Goal: Task Accomplishment & Management: Manage account settings

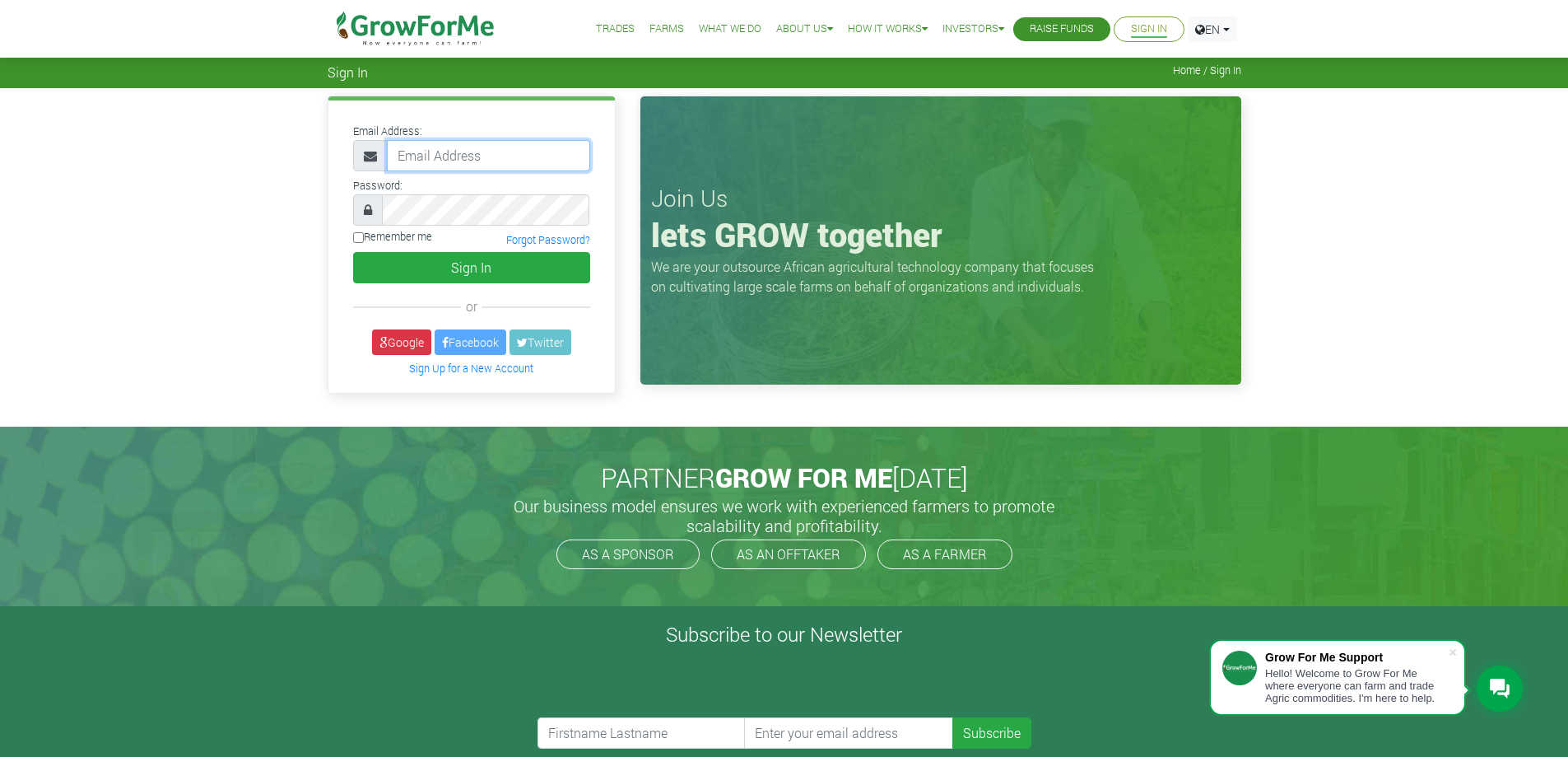
click at [510, 167] on input "email" at bounding box center [488, 155] width 203 height 31
type input "233247002535@growforme.com"
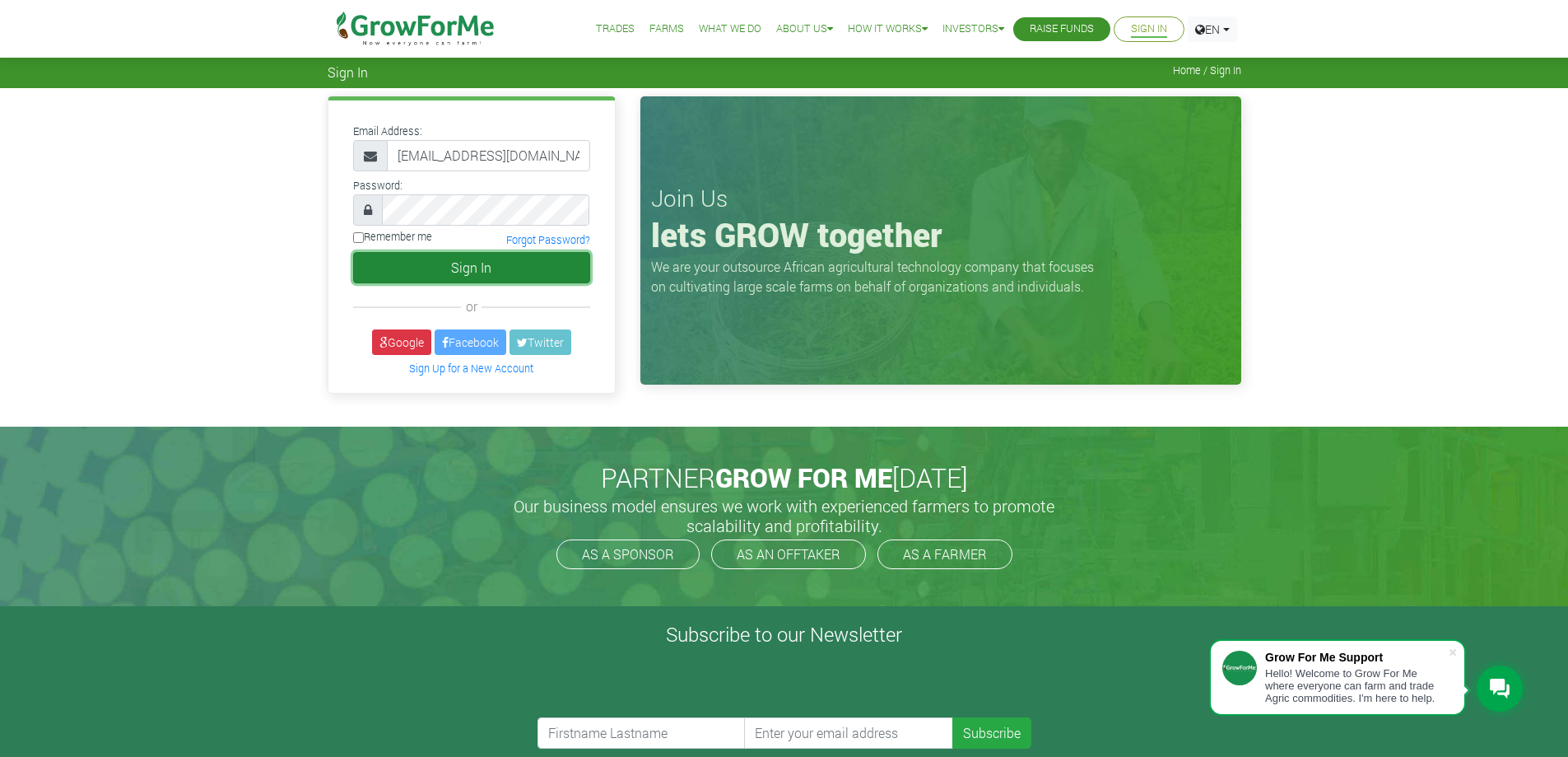
click at [431, 275] on button "Sign In" at bounding box center [471, 268] width 237 height 31
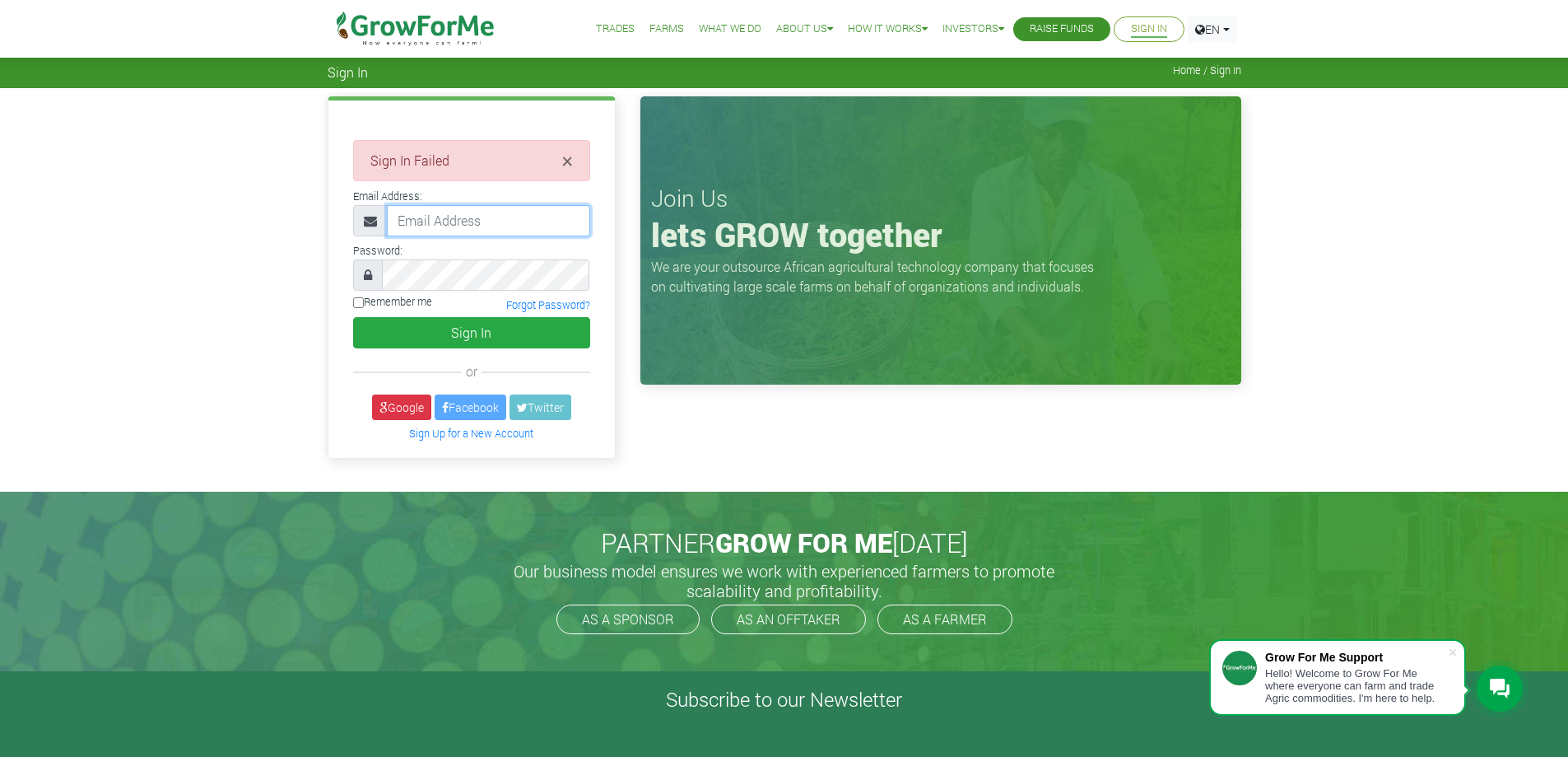
click at [484, 219] on input "email" at bounding box center [488, 220] width 203 height 31
drag, startPoint x: 409, startPoint y: 223, endPoint x: 336, endPoint y: 241, distance: 75.2
click at [336, 241] on div "× Sign In Failed Email Address:" at bounding box center [471, 279] width 286 height 357
drag, startPoint x: 544, startPoint y: 224, endPoint x: 617, endPoint y: 223, distance: 73.0
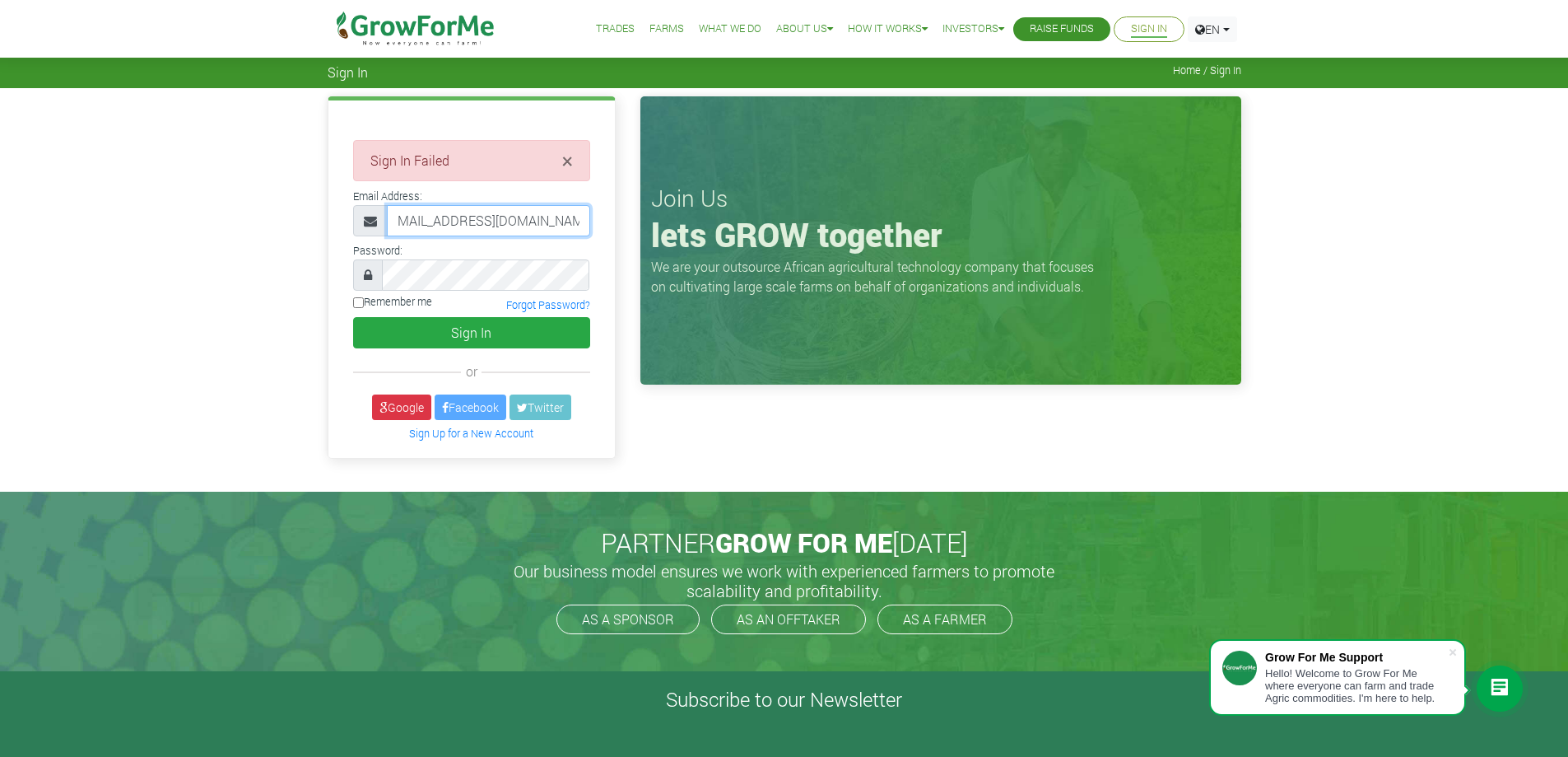
click at [617, 223] on div "× Sign In Failed Email Address: Password: Remember me" at bounding box center [471, 280] width 313 height 370
type input "233247002535@growforme.com"
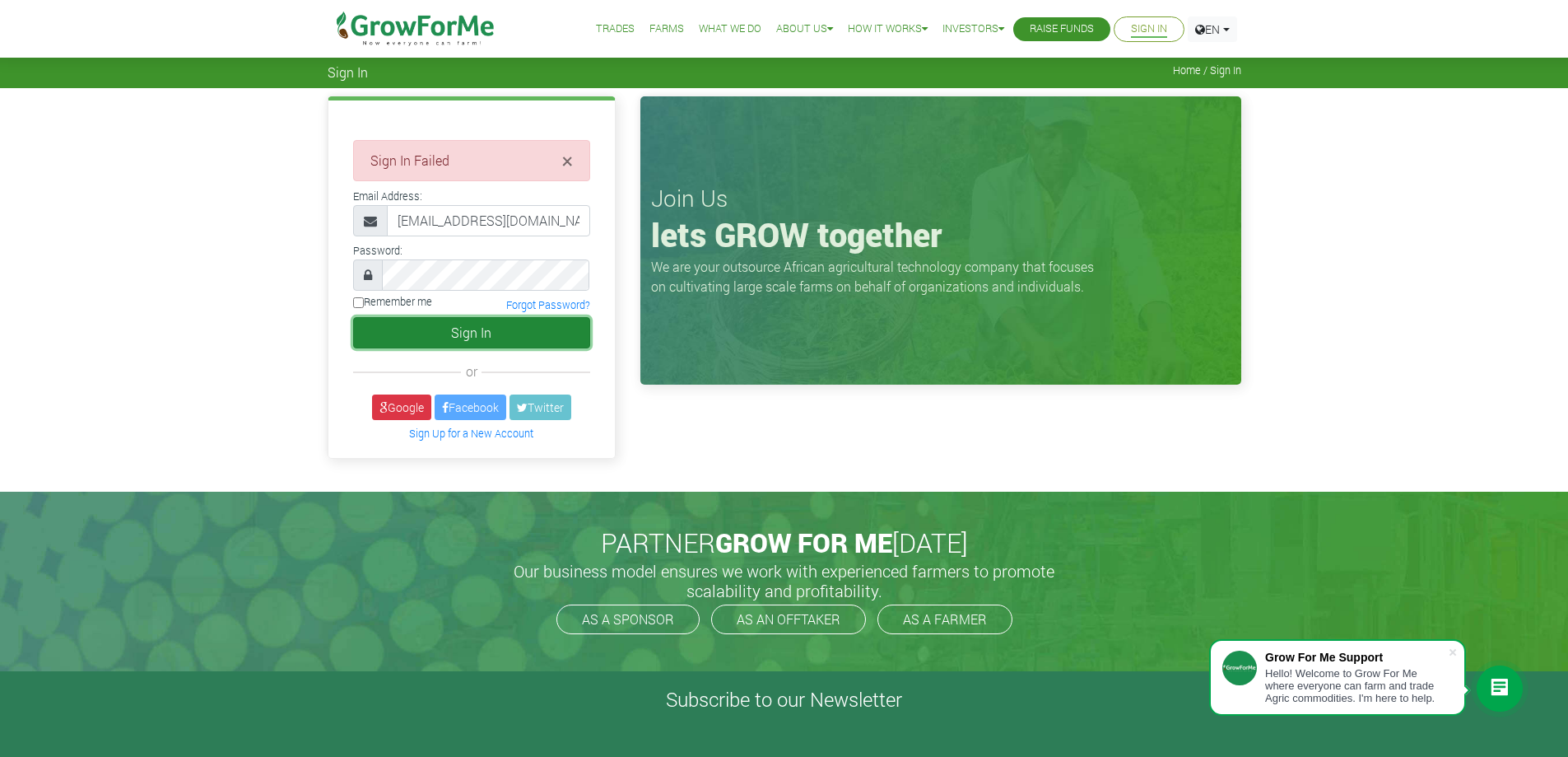
click at [477, 332] on button "Sign In" at bounding box center [471, 332] width 237 height 31
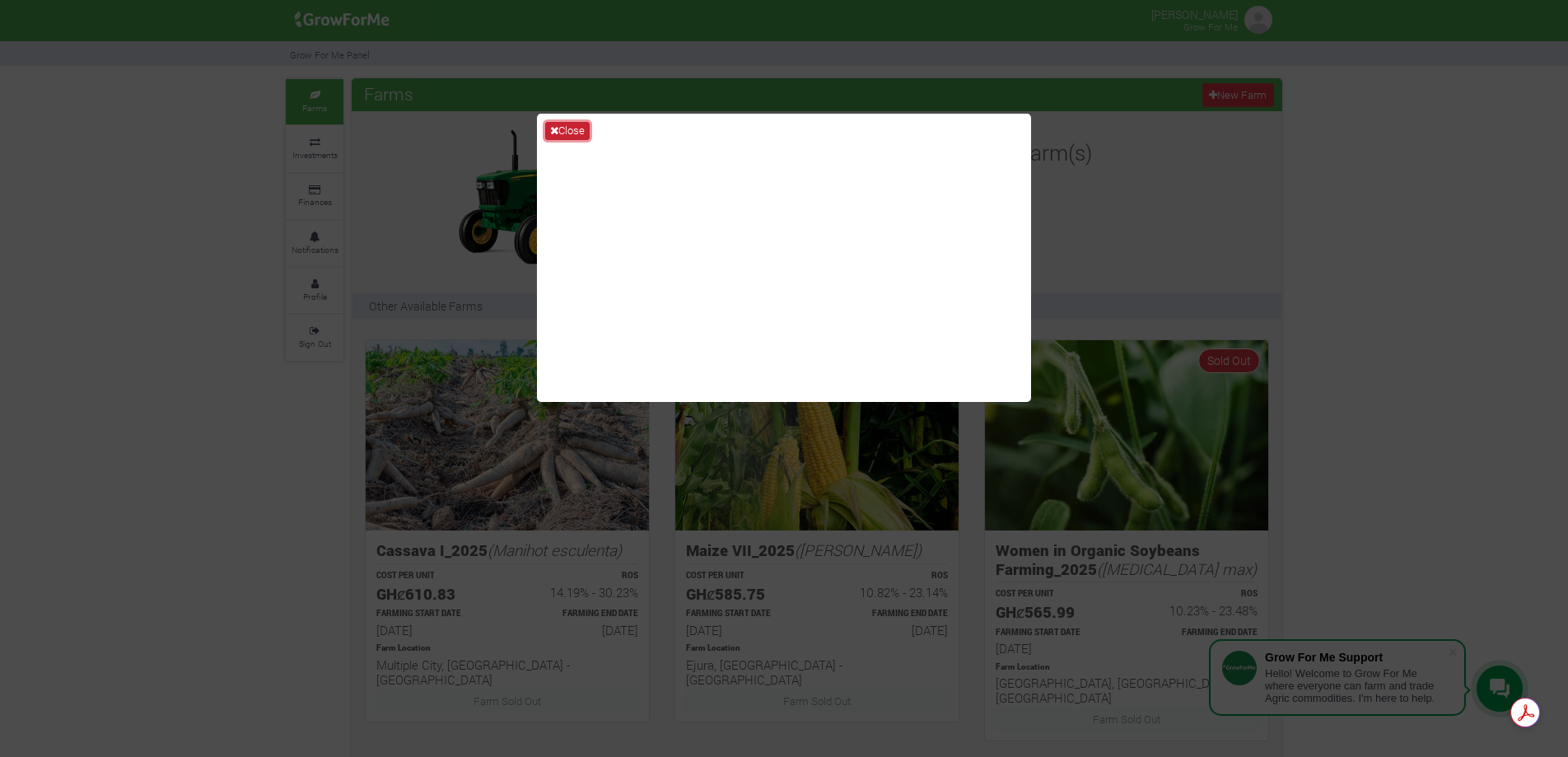
click at [569, 137] on button "Close" at bounding box center [568, 130] width 44 height 18
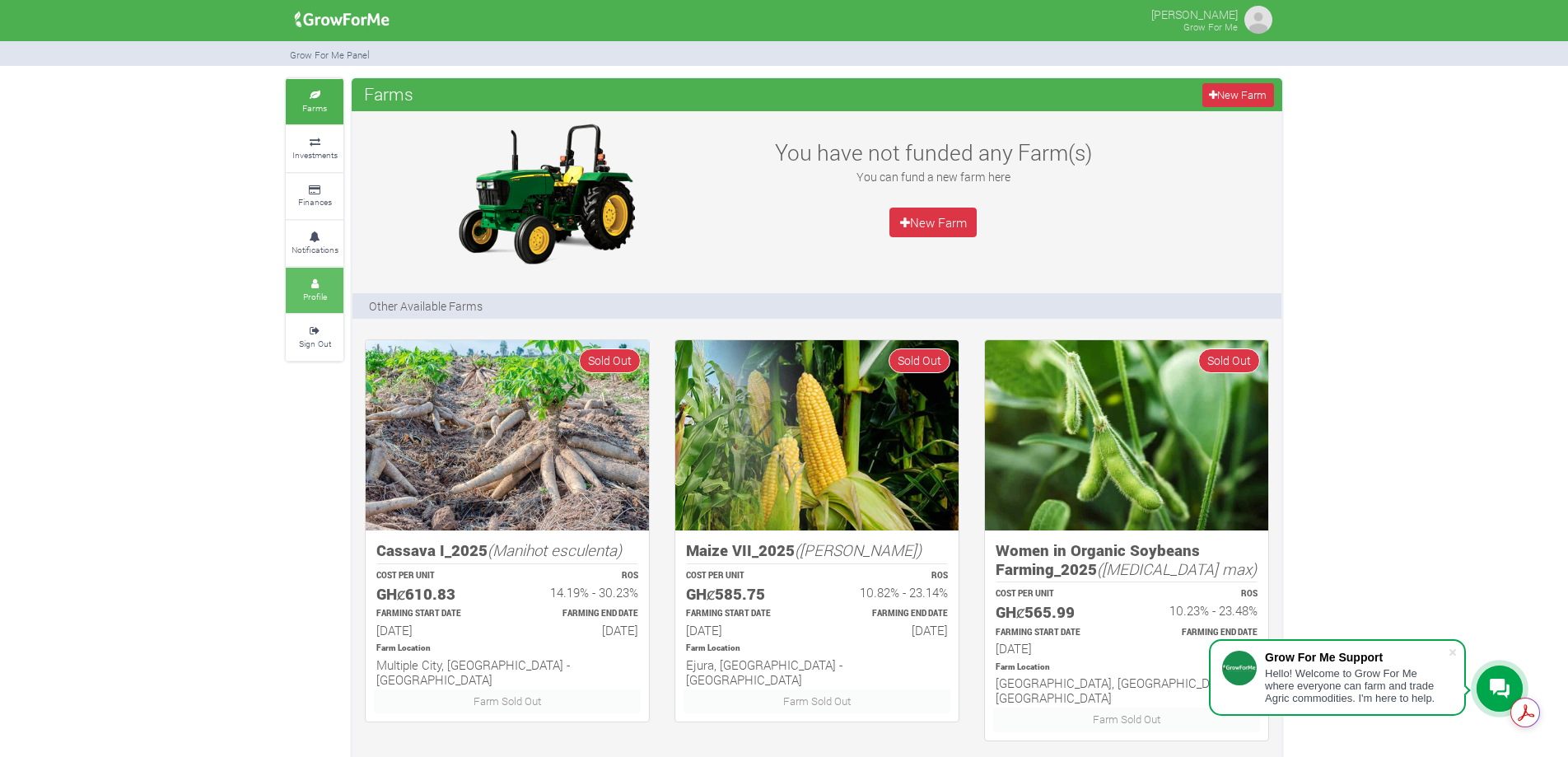
click at [325, 288] on link "Profile" at bounding box center [314, 290] width 58 height 45
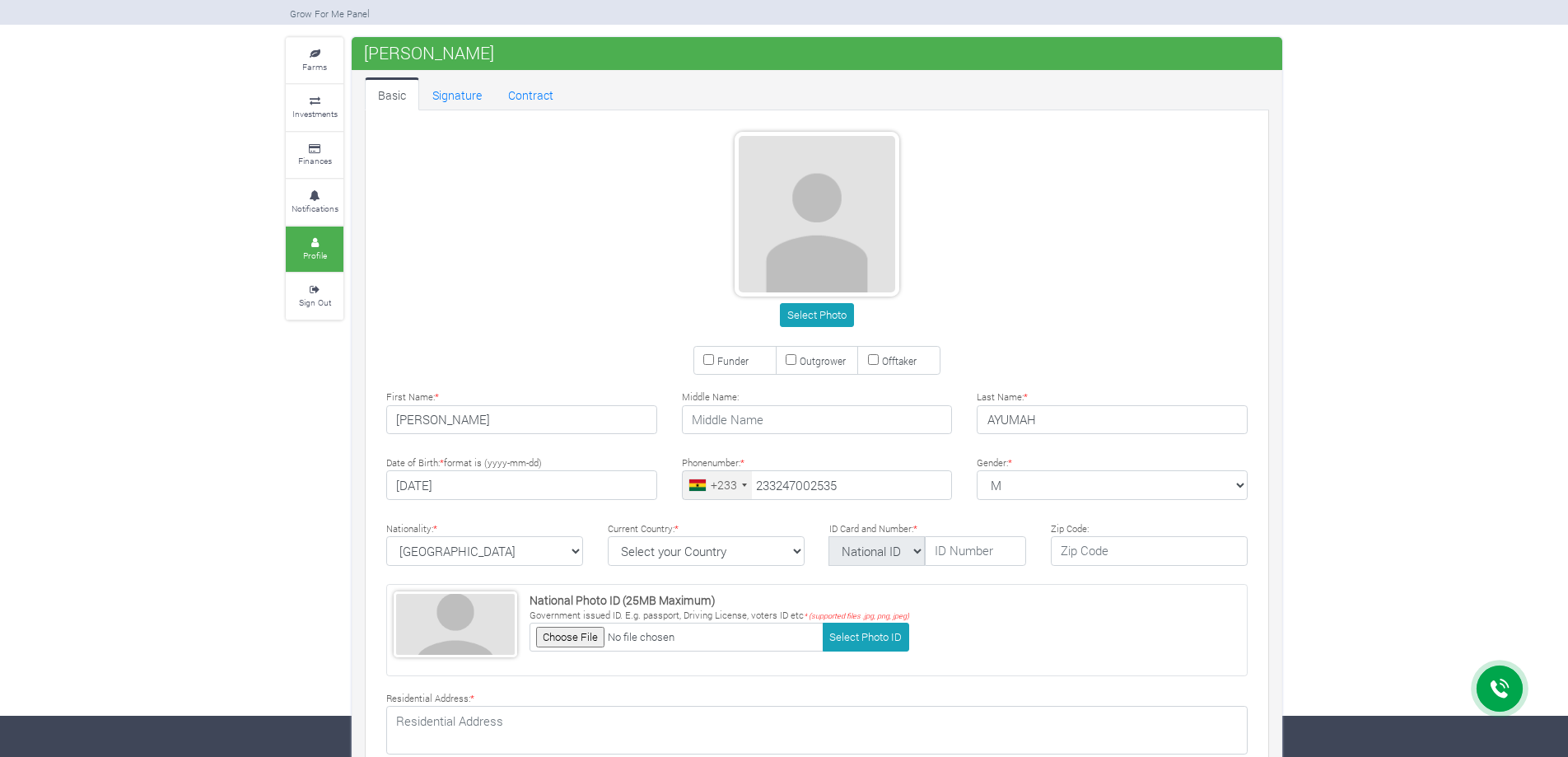
type input "24 700 2535"
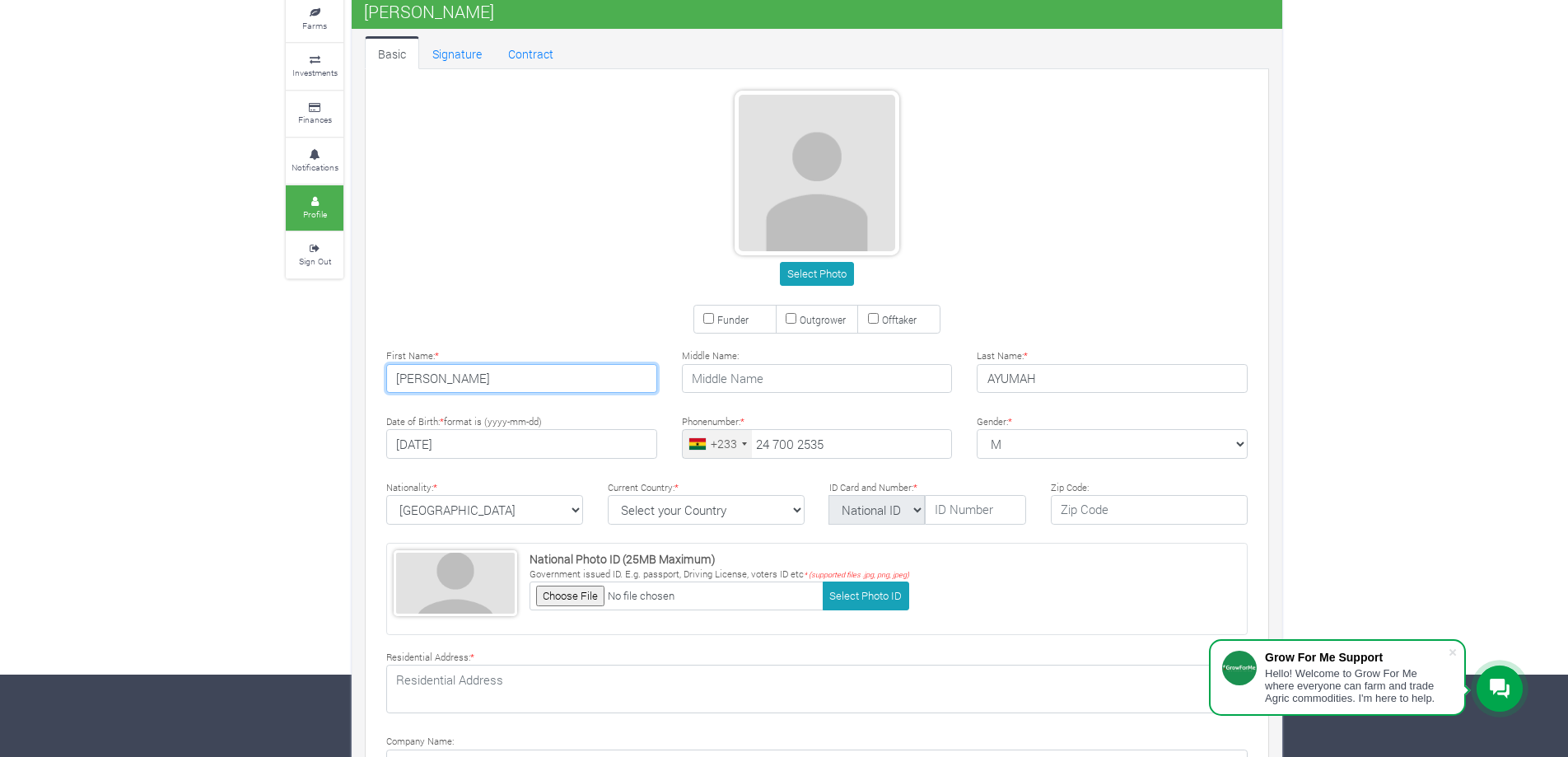
click at [452, 375] on input "[PERSON_NAME]" at bounding box center [522, 378] width 271 height 30
type input "ISAAC"
click at [853, 387] on input "text" at bounding box center [817, 378] width 271 height 30
paste input "ABAAH"
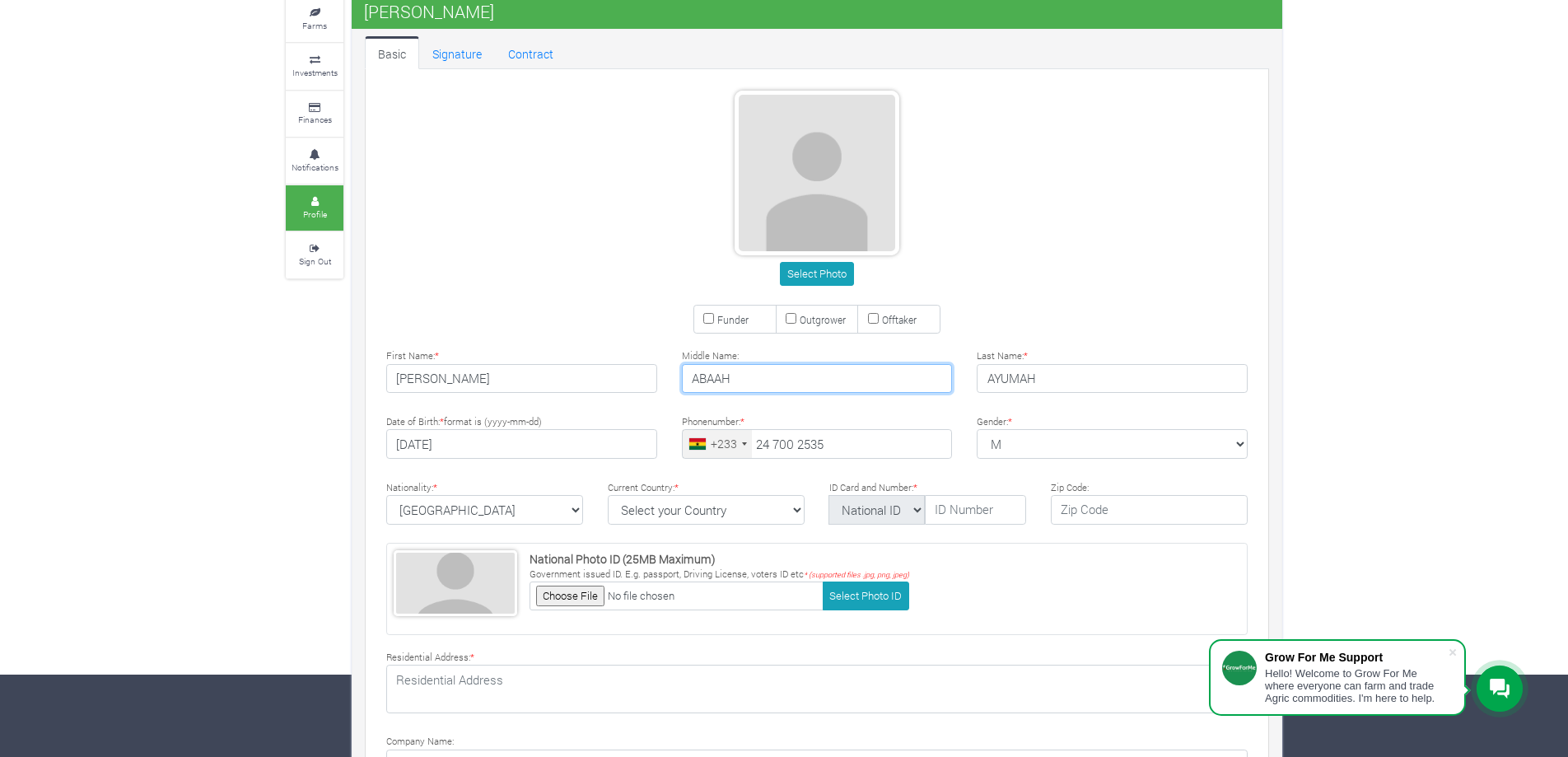
type input "ABAAH"
click at [1067, 449] on select "M [DEMOGRAPHIC_DATA] [DEMOGRAPHIC_DATA]" at bounding box center [1112, 443] width 271 height 30
click at [1090, 441] on select "M [DEMOGRAPHIC_DATA] [DEMOGRAPHIC_DATA]" at bounding box center [1112, 443] width 271 height 30
select select "[DEMOGRAPHIC_DATA]"
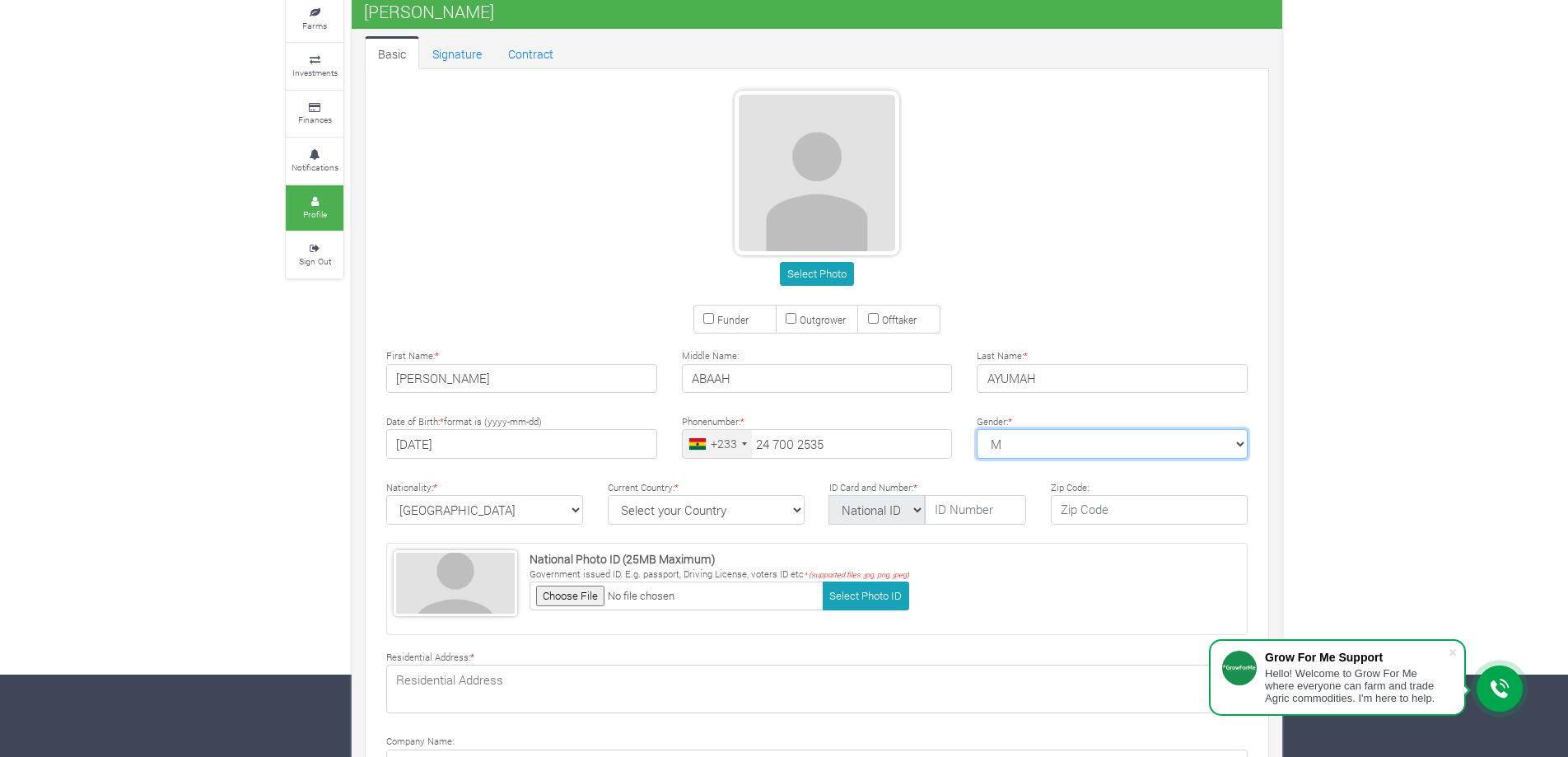
click at [976, 429] on select "M [DEMOGRAPHIC_DATA] [DEMOGRAPHIC_DATA]" at bounding box center [1112, 443] width 271 height 30
click at [722, 511] on select "Select your Country [GEOGRAPHIC_DATA] [GEOGRAPHIC_DATA] [GEOGRAPHIC_DATA] [US_S…" at bounding box center [706, 509] width 197 height 30
select select "[GEOGRAPHIC_DATA]"
click at [608, 494] on select "Select your Country [GEOGRAPHIC_DATA] [GEOGRAPHIC_DATA] [GEOGRAPHIC_DATA] [US_S…" at bounding box center [706, 509] width 197 height 30
click at [976, 513] on input "text" at bounding box center [975, 509] width 101 height 30
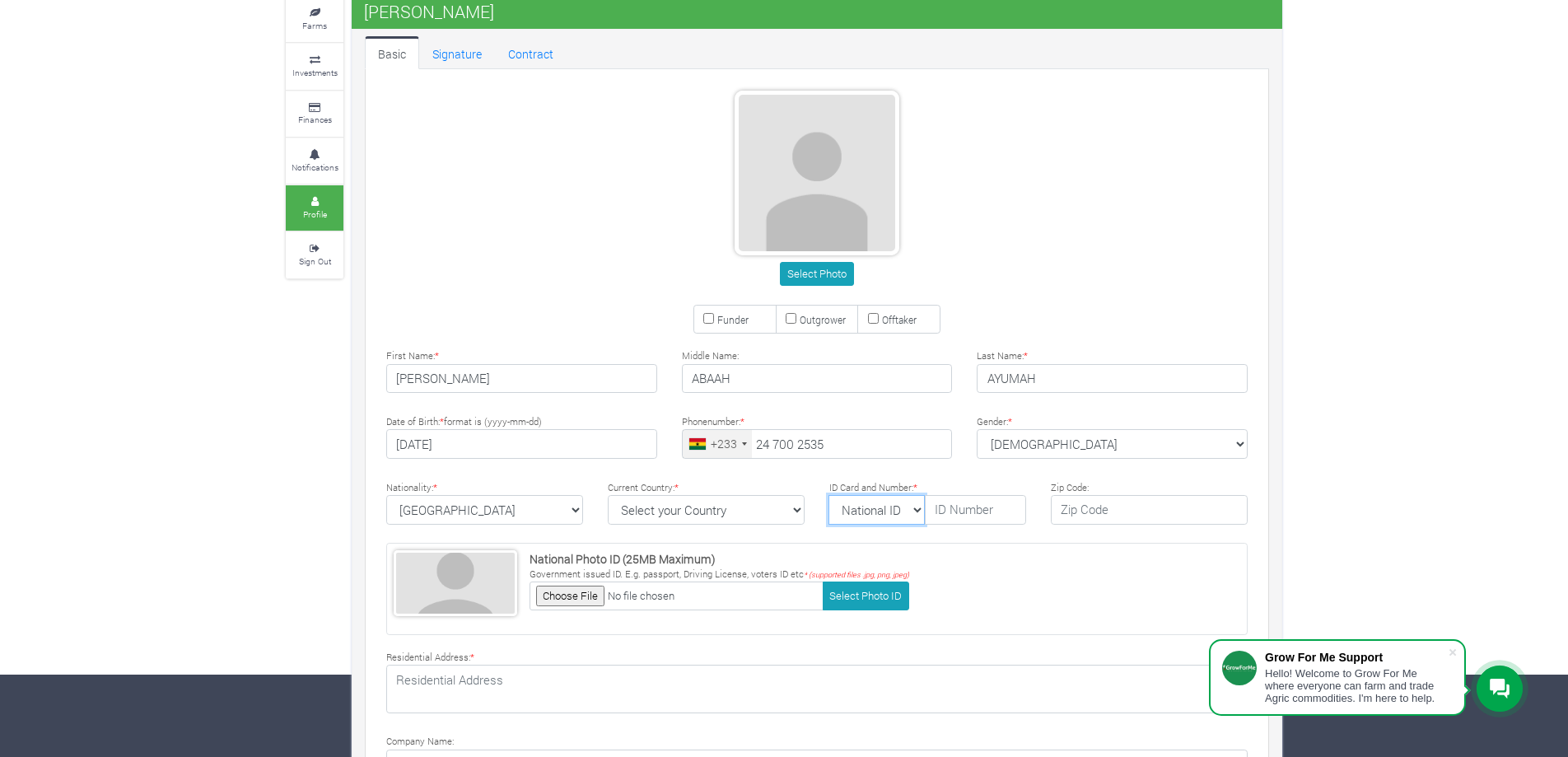
click at [895, 519] on select "National ID Ghana ID Passport Drivers" at bounding box center [876, 509] width 96 height 30
select select "Ghana ID"
click at [829, 494] on select "National ID Ghana ID Passport Drivers" at bounding box center [876, 509] width 96 height 30
click at [887, 519] on select "National ID Ghana ID Passport Drivers" at bounding box center [876, 509] width 96 height 30
click at [887, 518] on select "National ID Ghana ID Passport Drivers" at bounding box center [876, 509] width 96 height 30
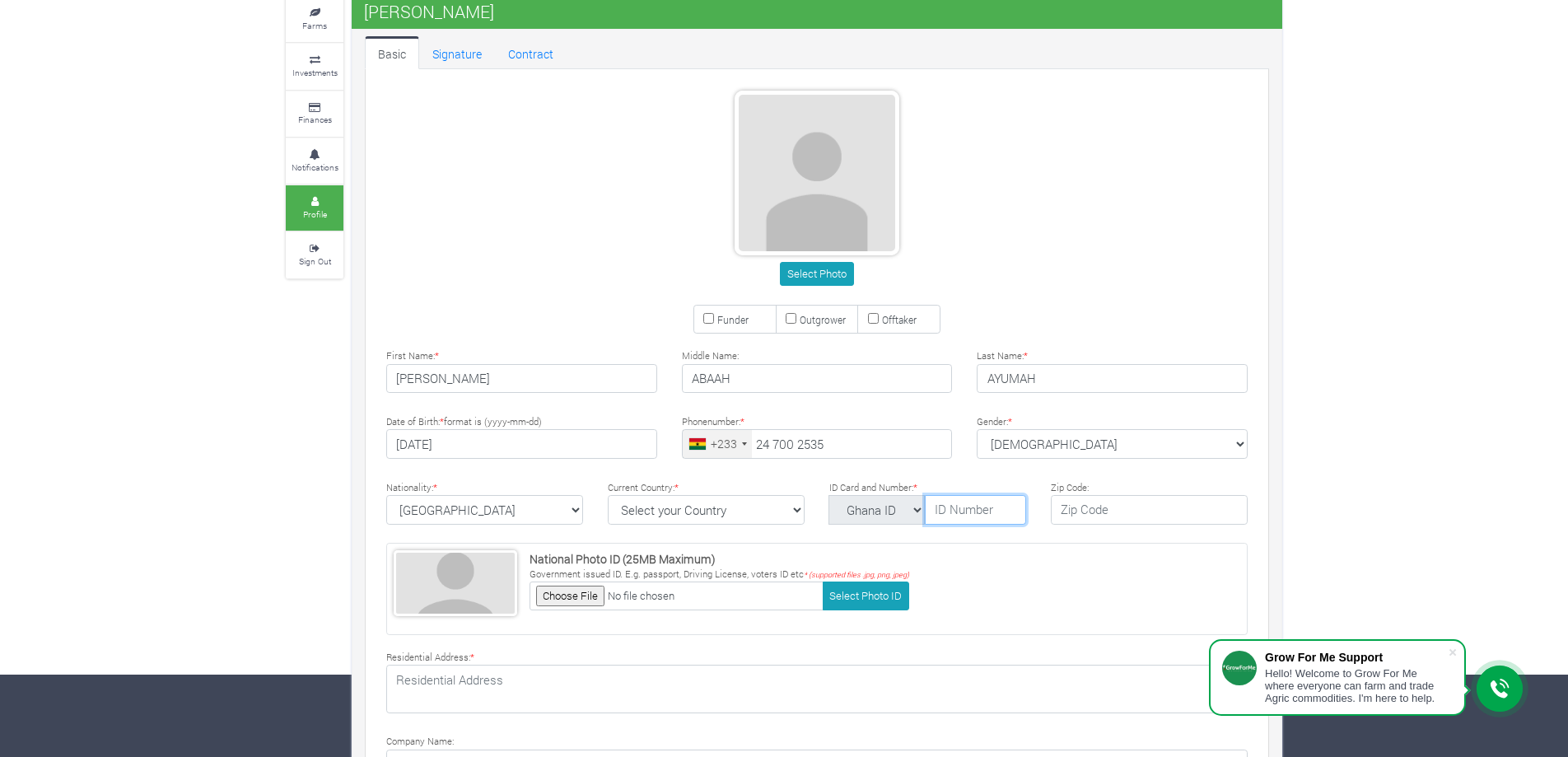
click at [954, 514] on input "text" at bounding box center [975, 509] width 101 height 30
type input "GHA-000973574-7"
click at [1105, 507] on input "text" at bounding box center [1150, 509] width 197 height 30
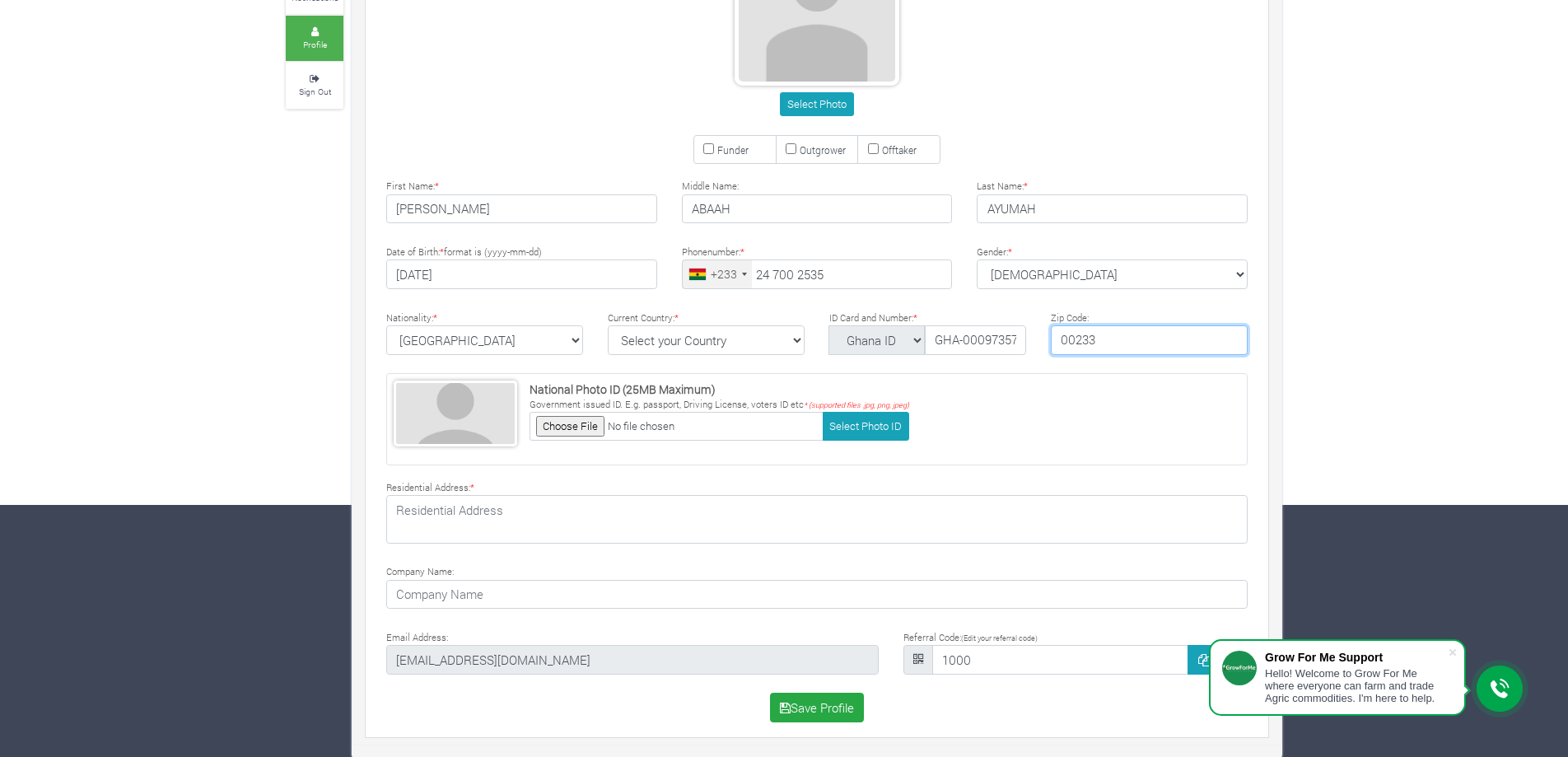
scroll to position [253, 0]
type input "00233"
click at [597, 425] on input "file" at bounding box center [676, 426] width 294 height 29
type input "C:\fakepath\ID.jpg"
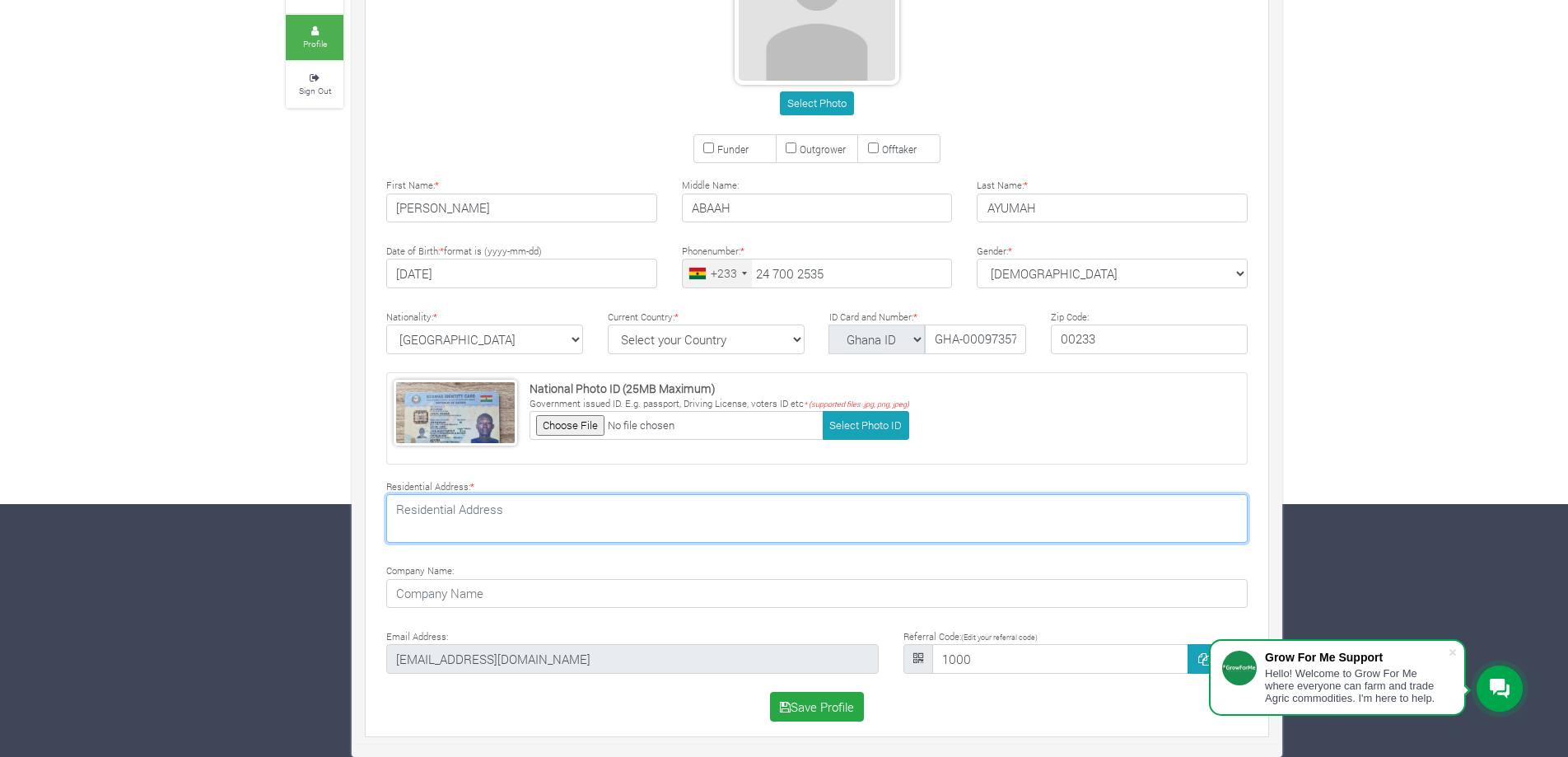
click at [546, 509] on textarea at bounding box center [818, 518] width 862 height 48
click at [546, 509] on textarea "GK-0348-6648" at bounding box center [818, 518] width 862 height 48
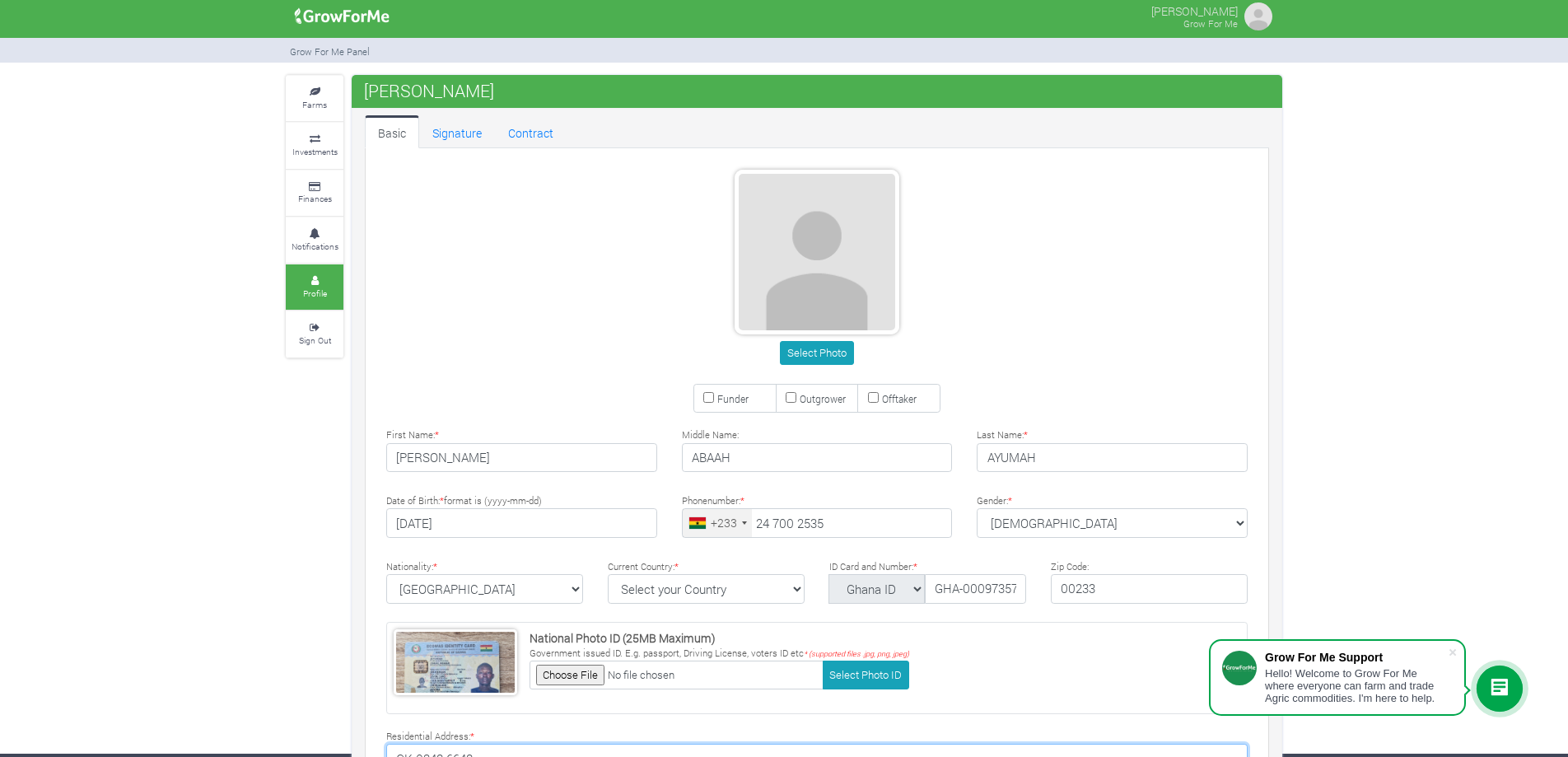
scroll to position [0, 0]
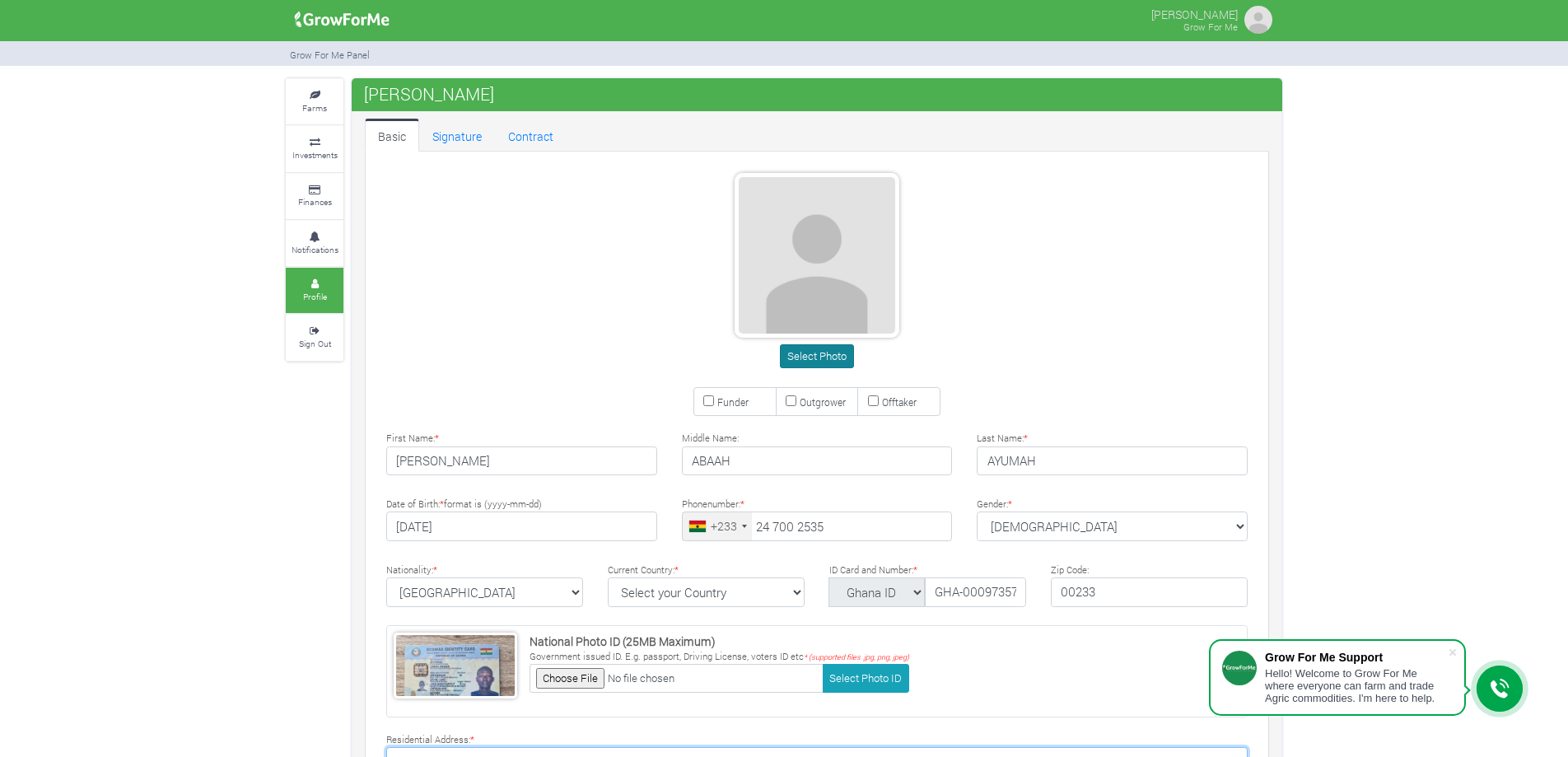
type textarea "GK-0348-6648"
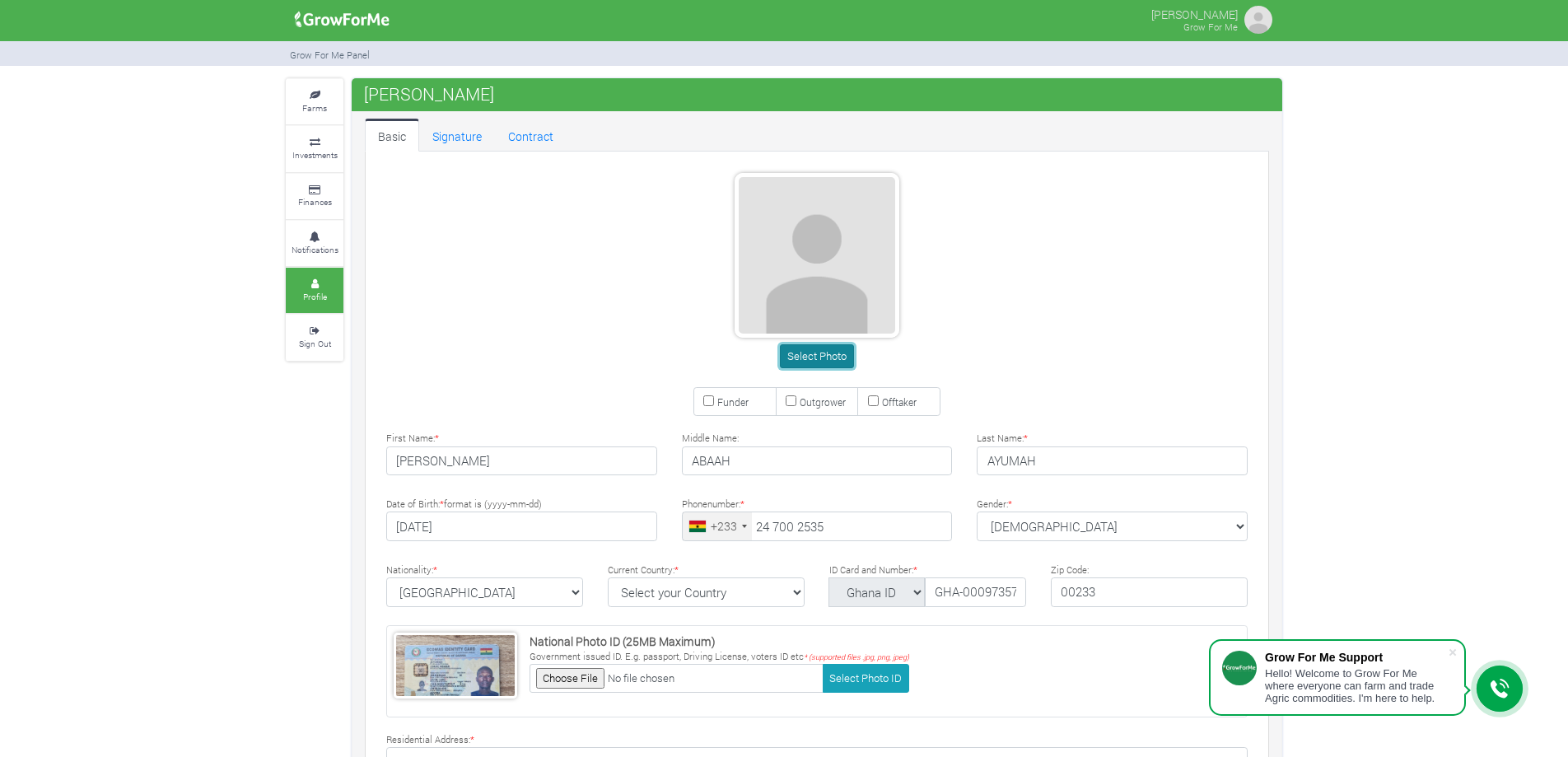
click at [812, 364] on button "Select Photo" at bounding box center [817, 356] width 73 height 24
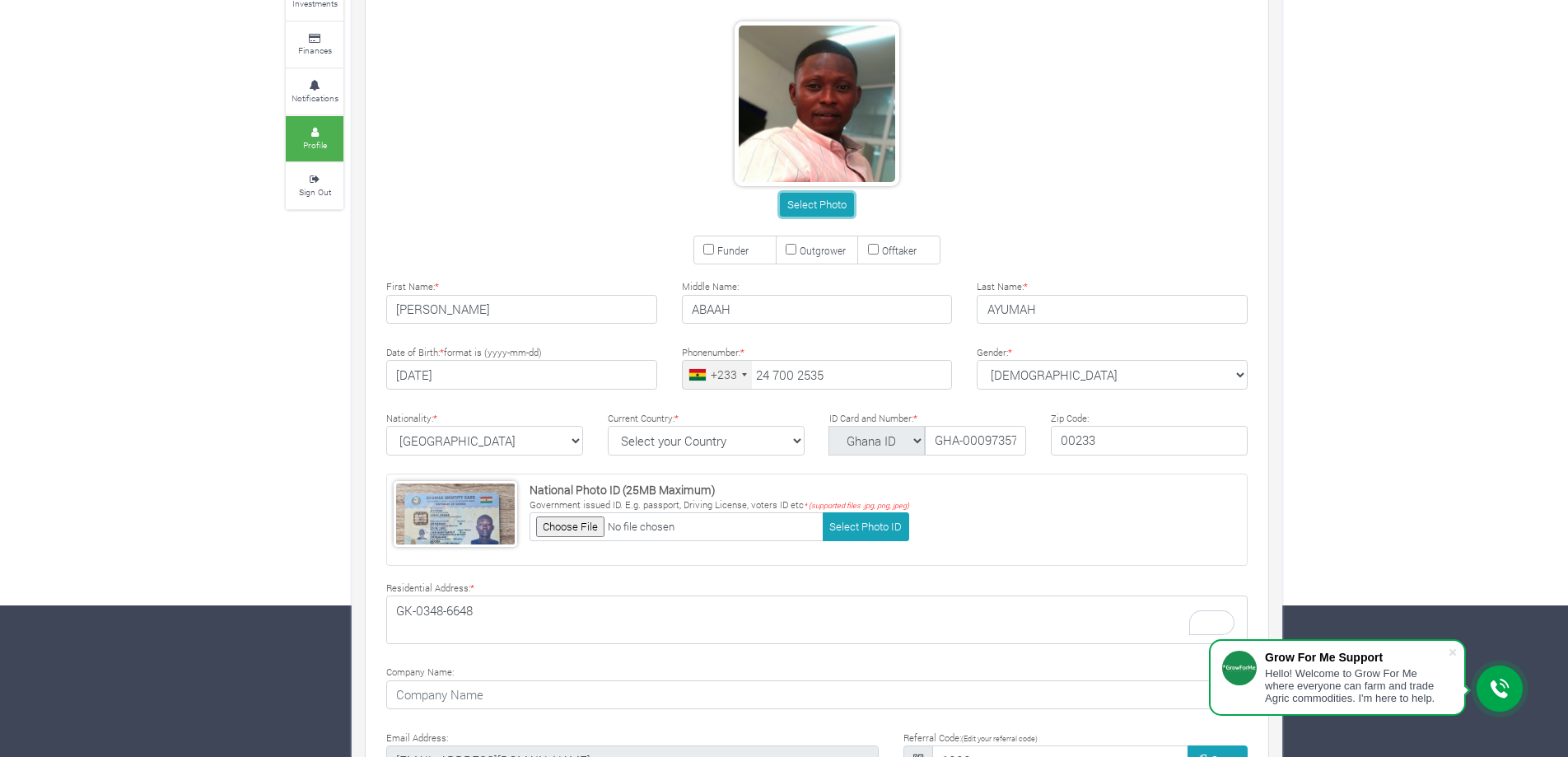
scroll to position [165, 0]
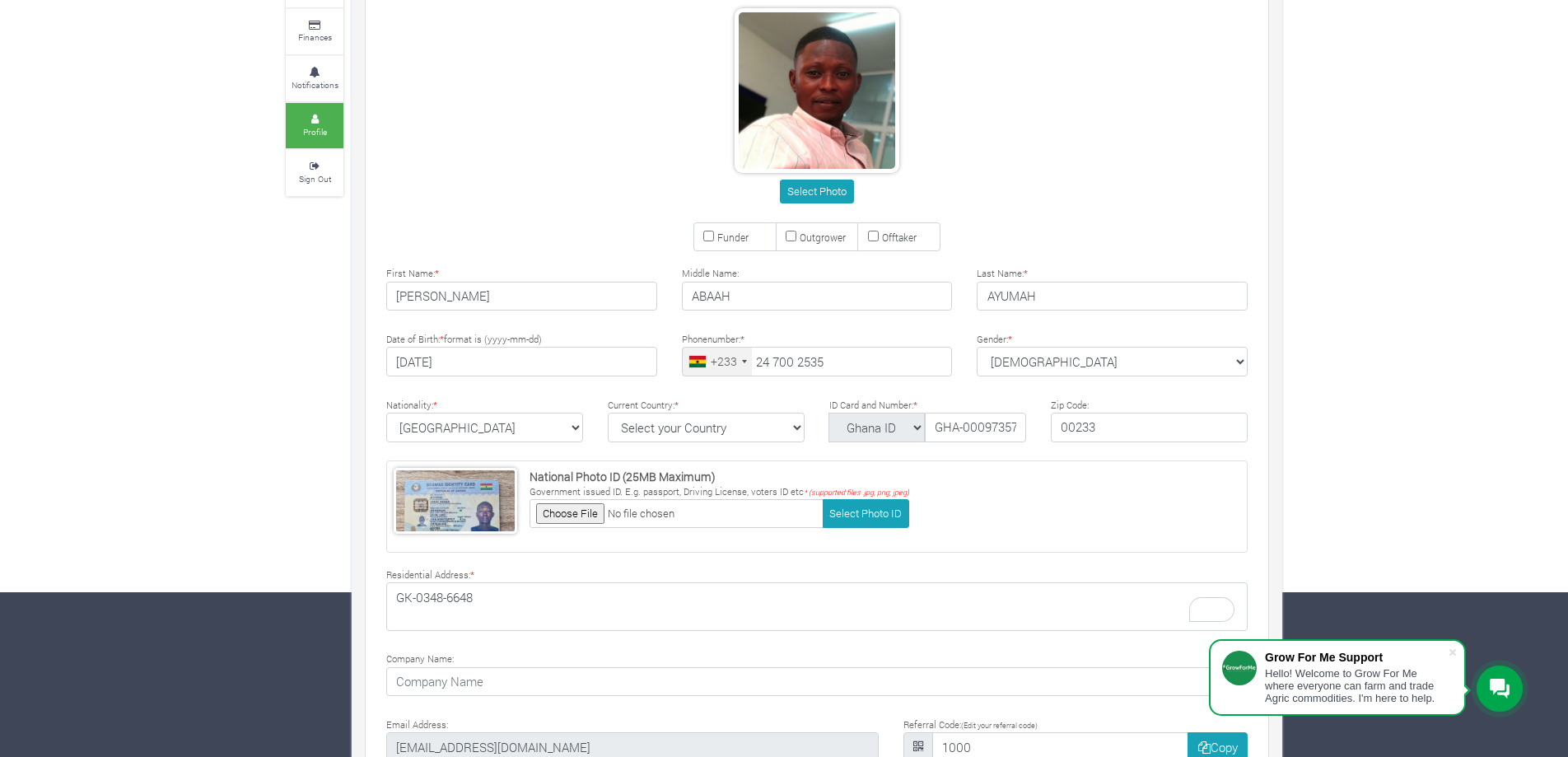
drag, startPoint x: 709, startPoint y: 234, endPoint x: 706, endPoint y: 250, distance: 16.3
click at [709, 234] on input "Funder" at bounding box center [709, 235] width 11 height 11
checkbox input "true"
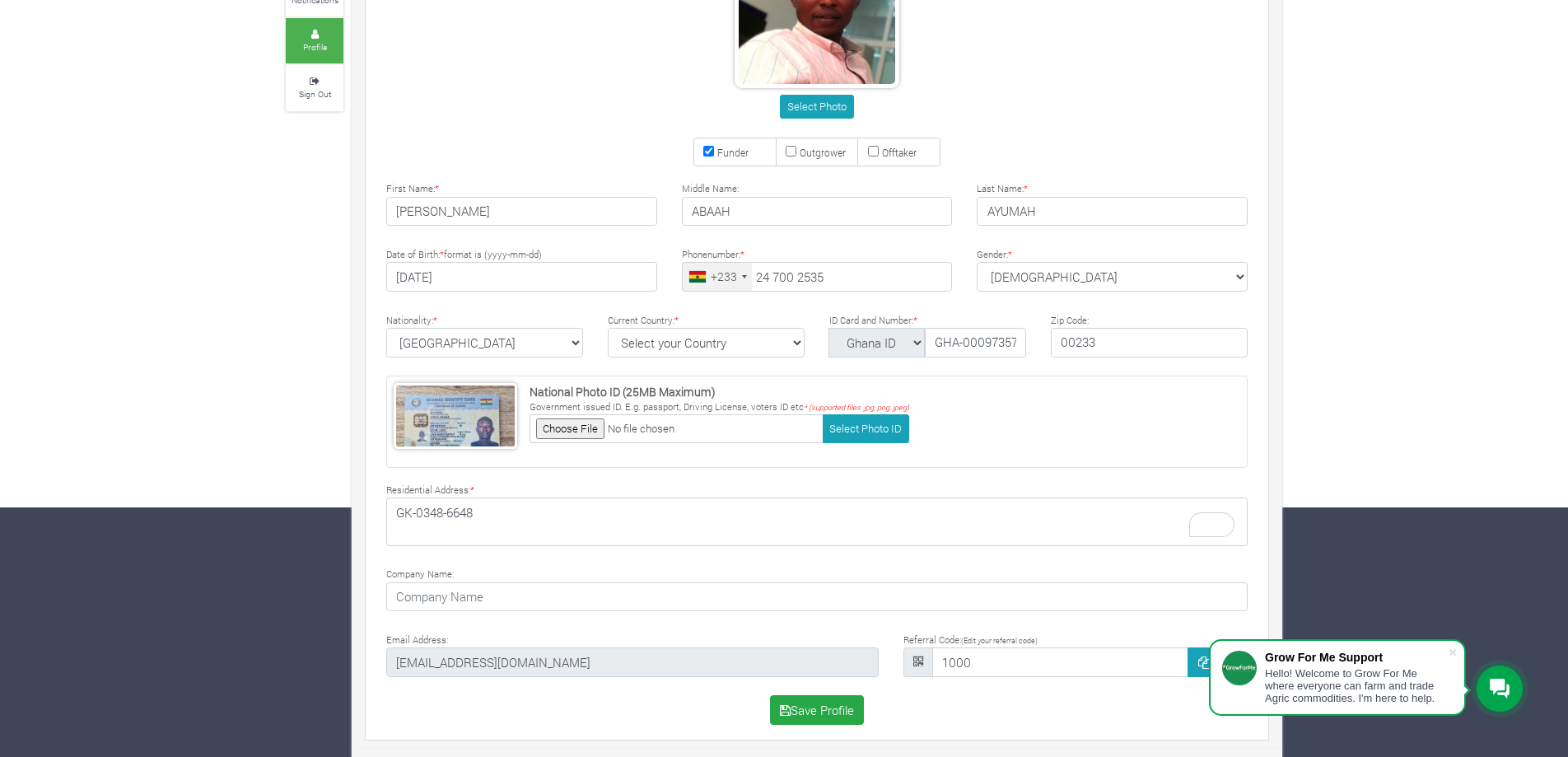
scroll to position [253, 0]
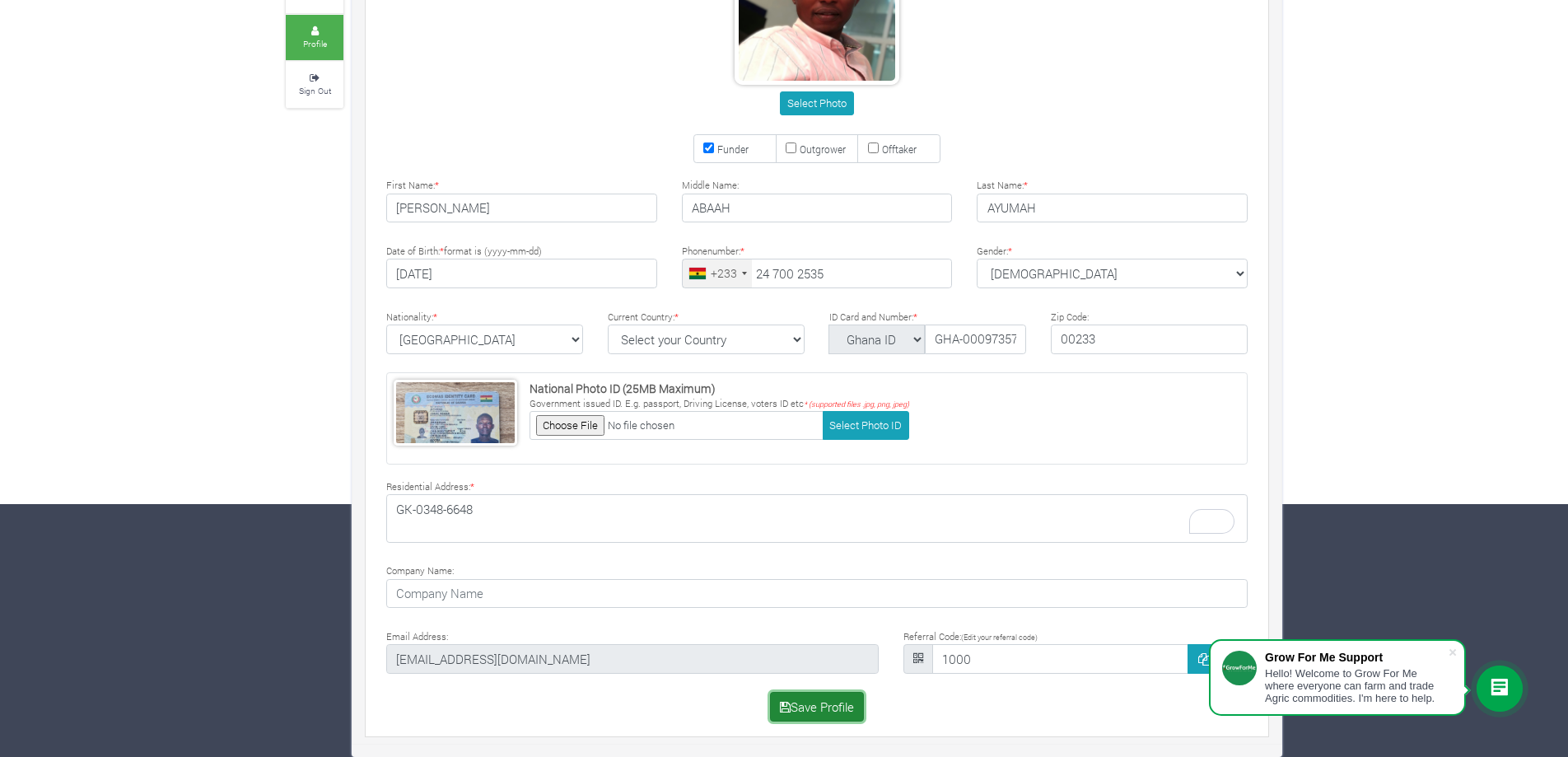
click at [801, 705] on button "Save Profile" at bounding box center [817, 706] width 94 height 30
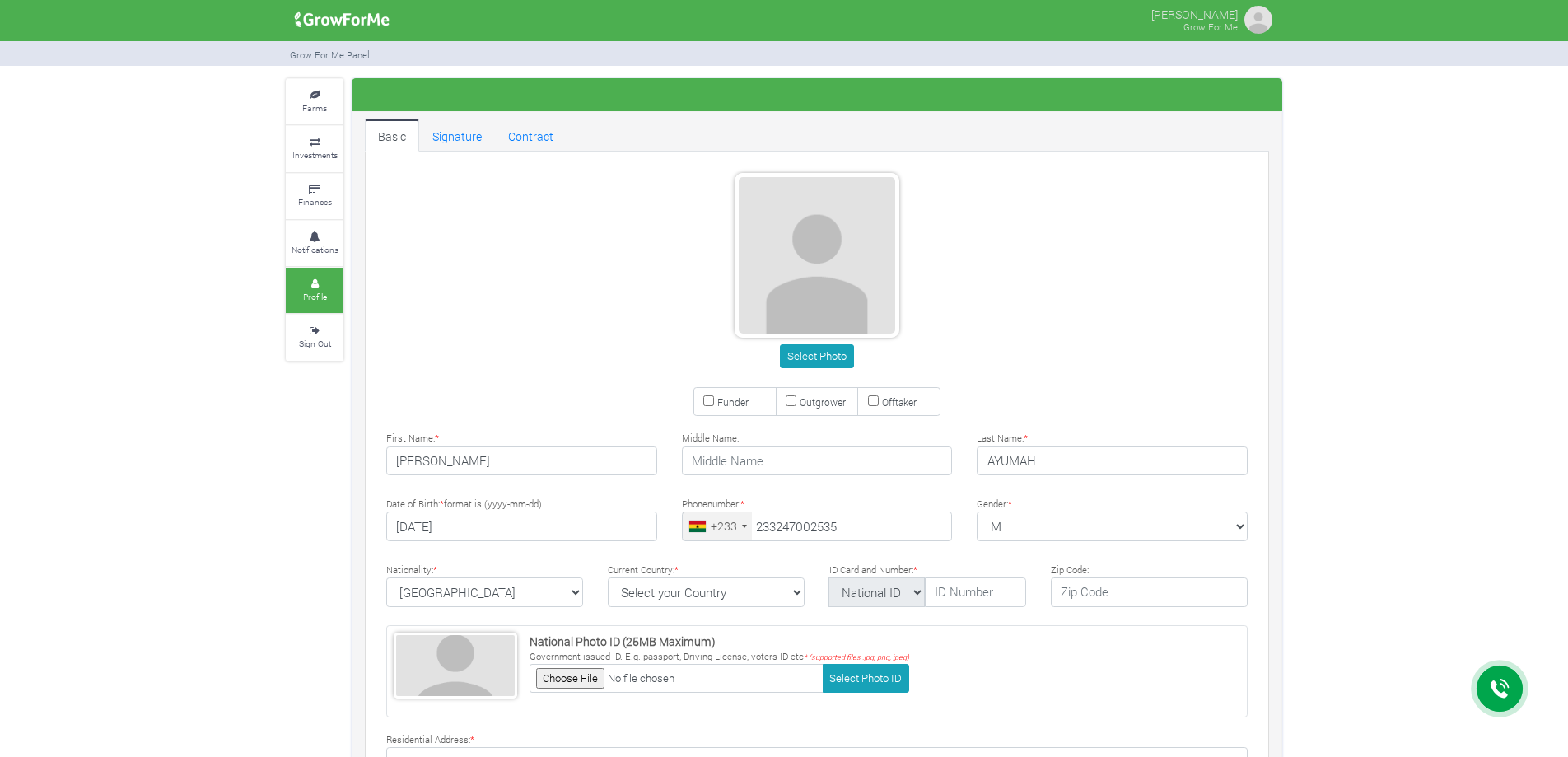
type input "24 700 2535"
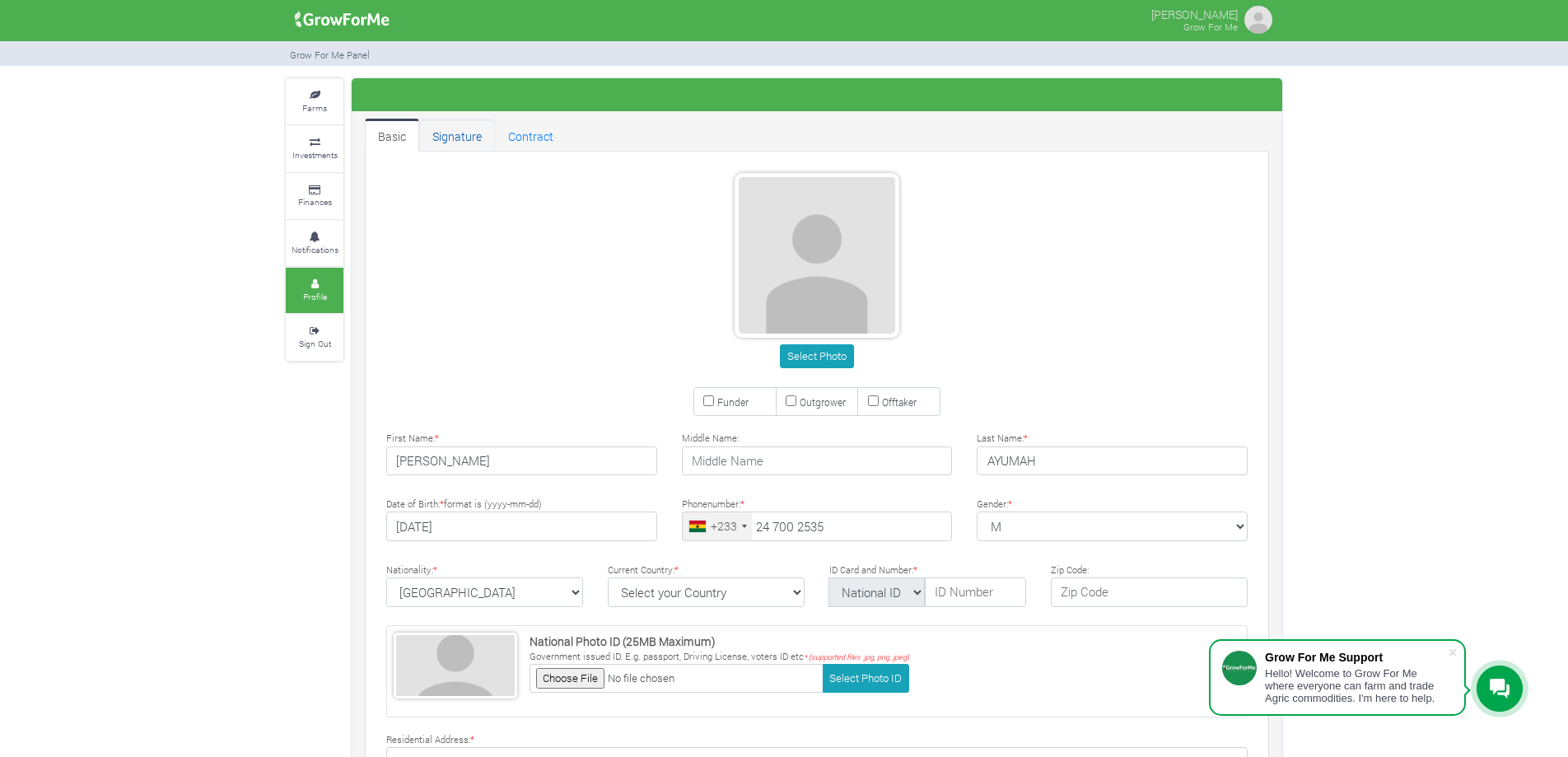
click at [479, 142] on link "Signature" at bounding box center [456, 135] width 76 height 33
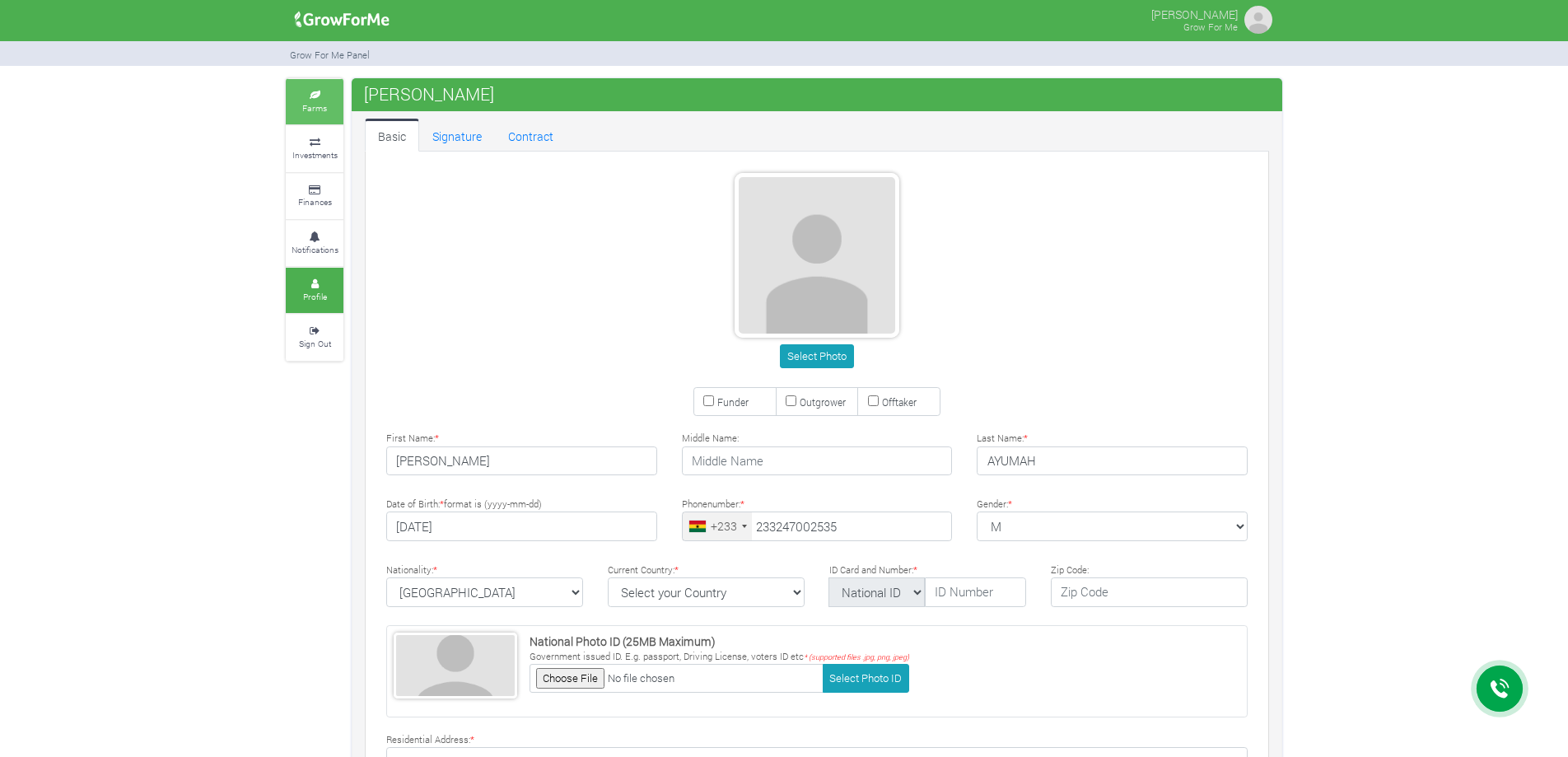
type input "24 700 2535"
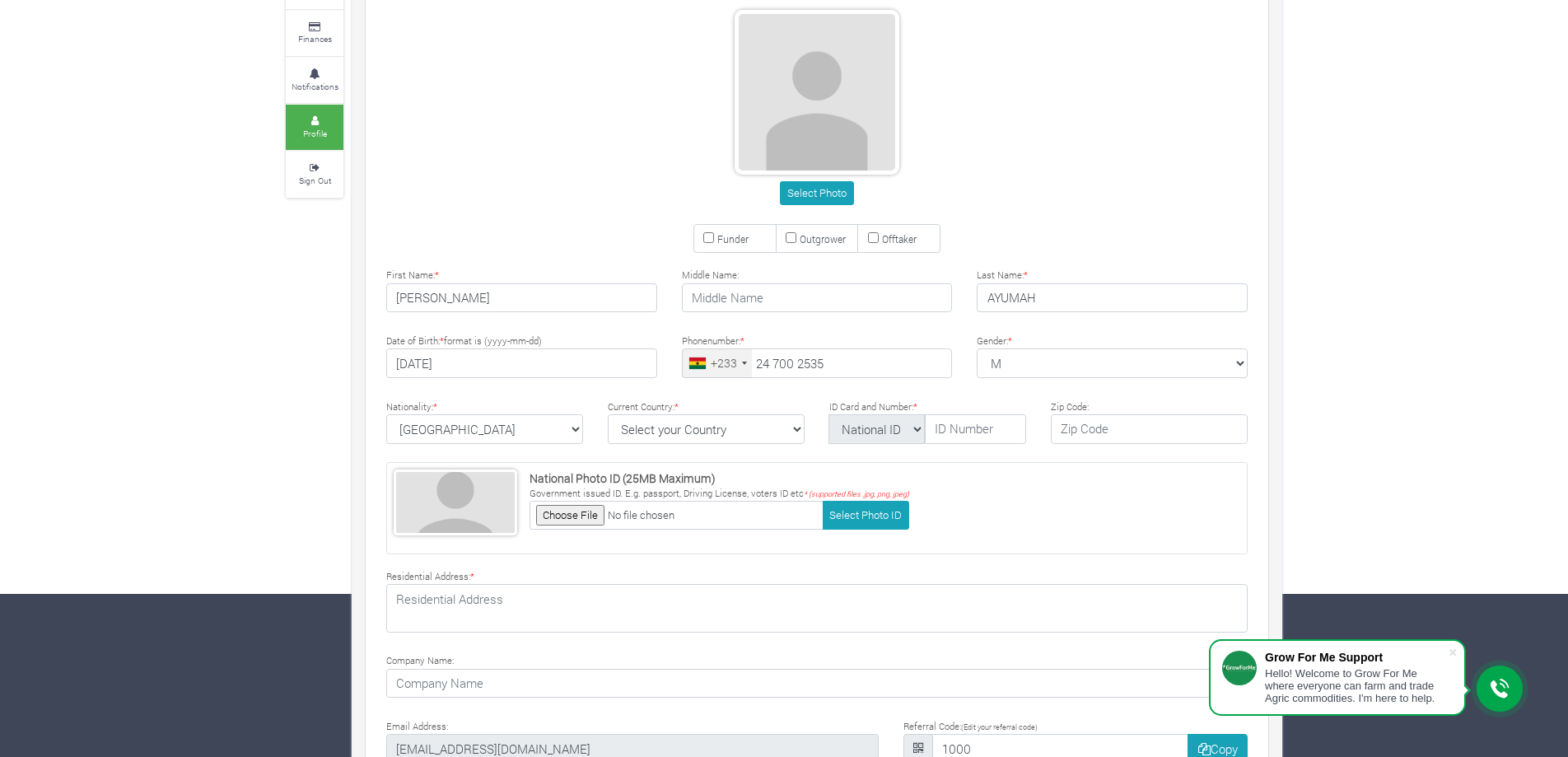
scroll to position [165, 0]
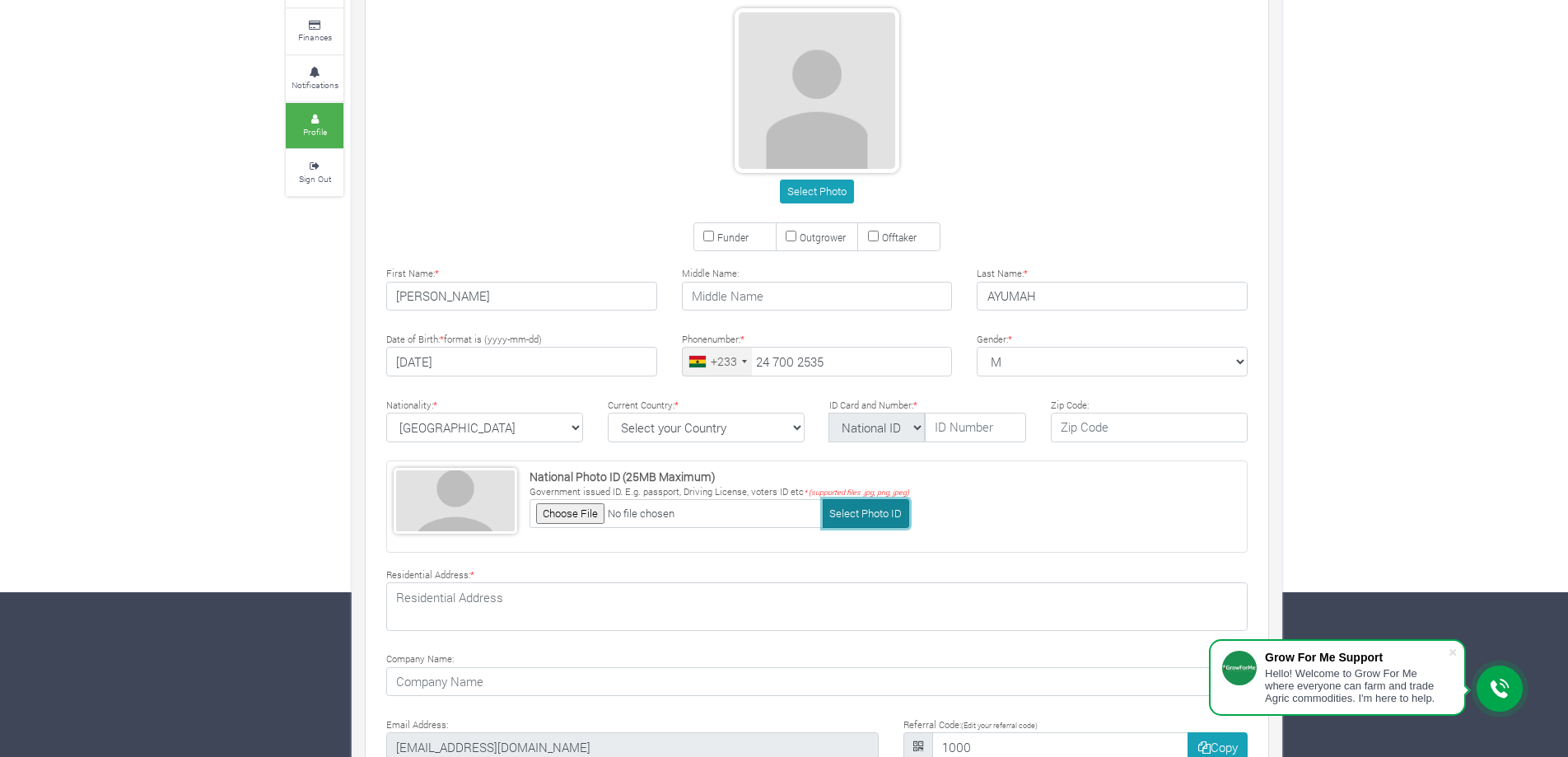
click at [842, 517] on button "Select Photo ID" at bounding box center [866, 513] width 87 height 29
type input "C:\fakepath\ID.jpg"
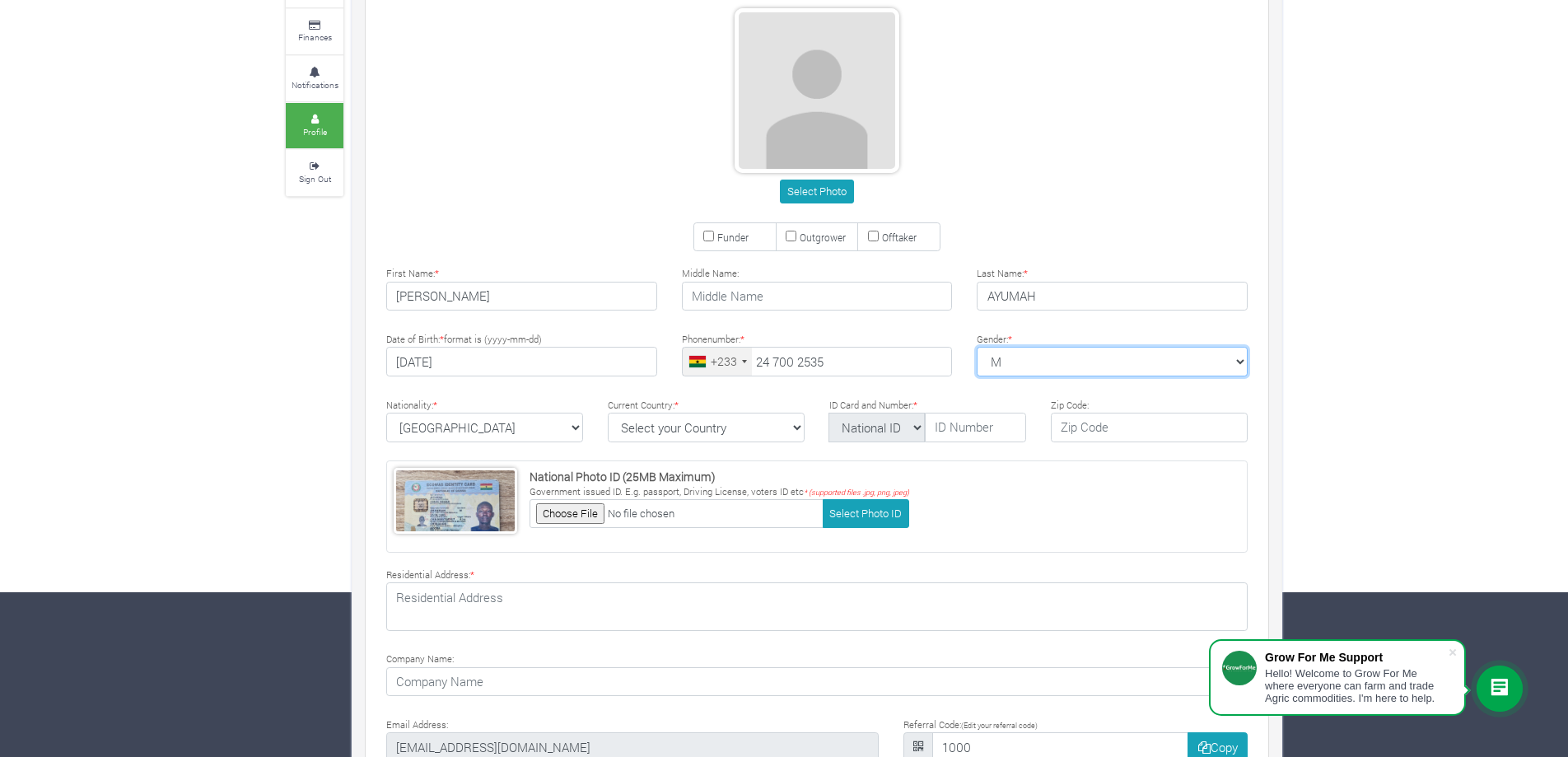
click at [1040, 351] on select "M [DEMOGRAPHIC_DATA] [DEMOGRAPHIC_DATA]" at bounding box center [1112, 361] width 271 height 30
select select "[DEMOGRAPHIC_DATA]"
click at [976, 347] on select "M [DEMOGRAPHIC_DATA] [DEMOGRAPHIC_DATA]" at bounding box center [1112, 361] width 271 height 30
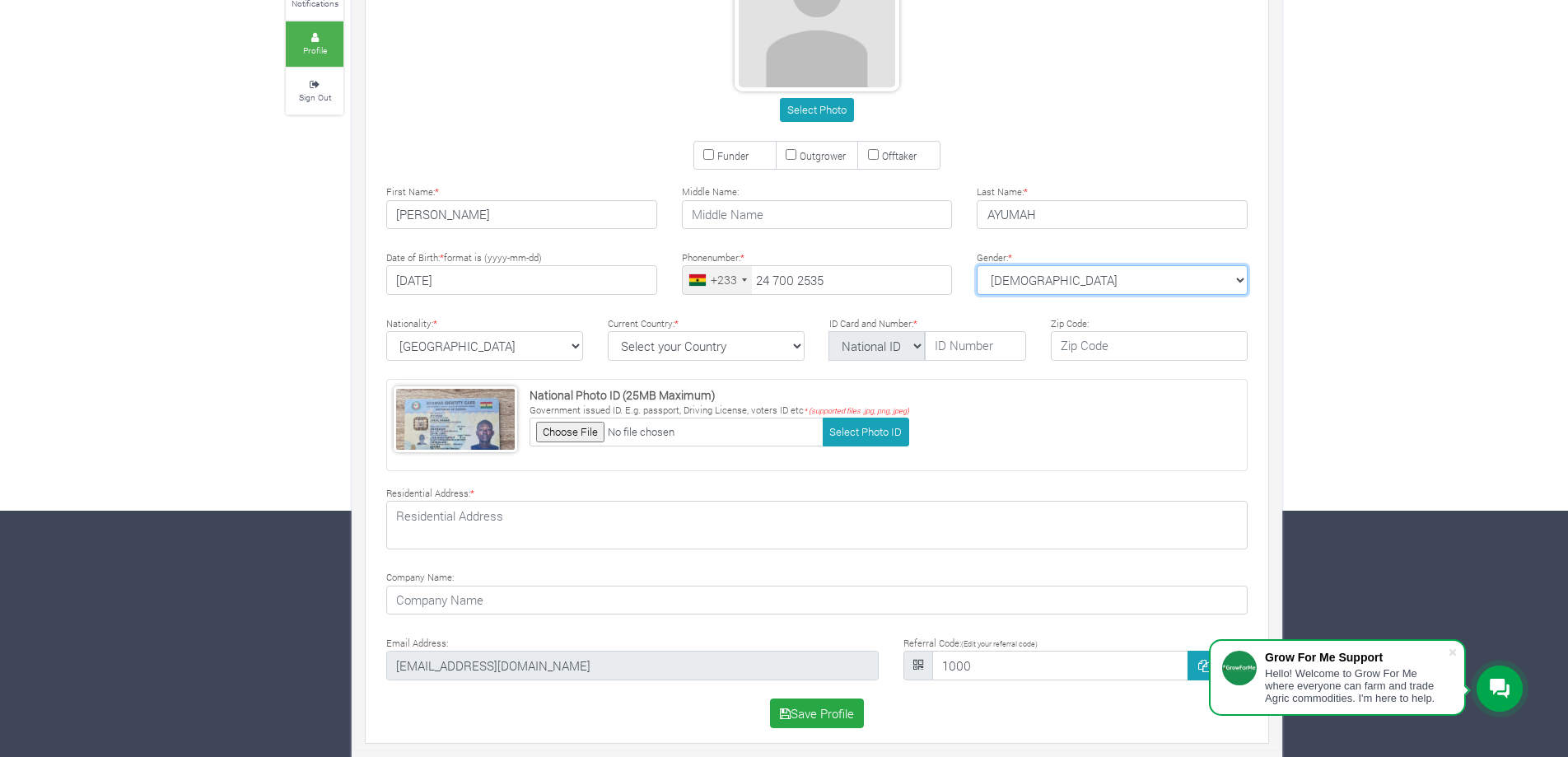
scroll to position [253, 0]
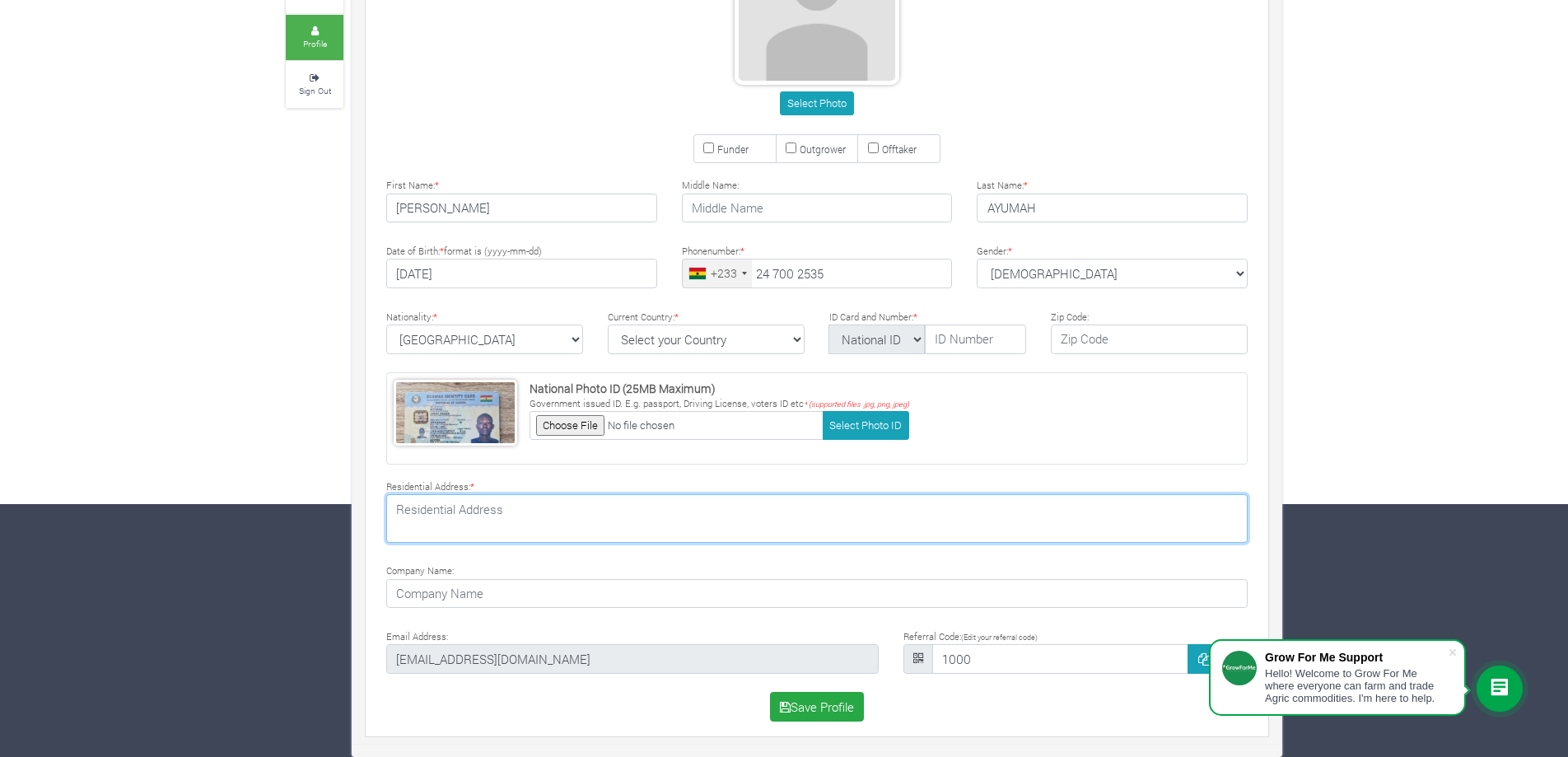
click at [558, 511] on textarea at bounding box center [818, 518] width 862 height 48
click at [530, 521] on textarea "GK-0348-6648" at bounding box center [818, 518] width 862 height 48
type textarea "GK-0348-6648"
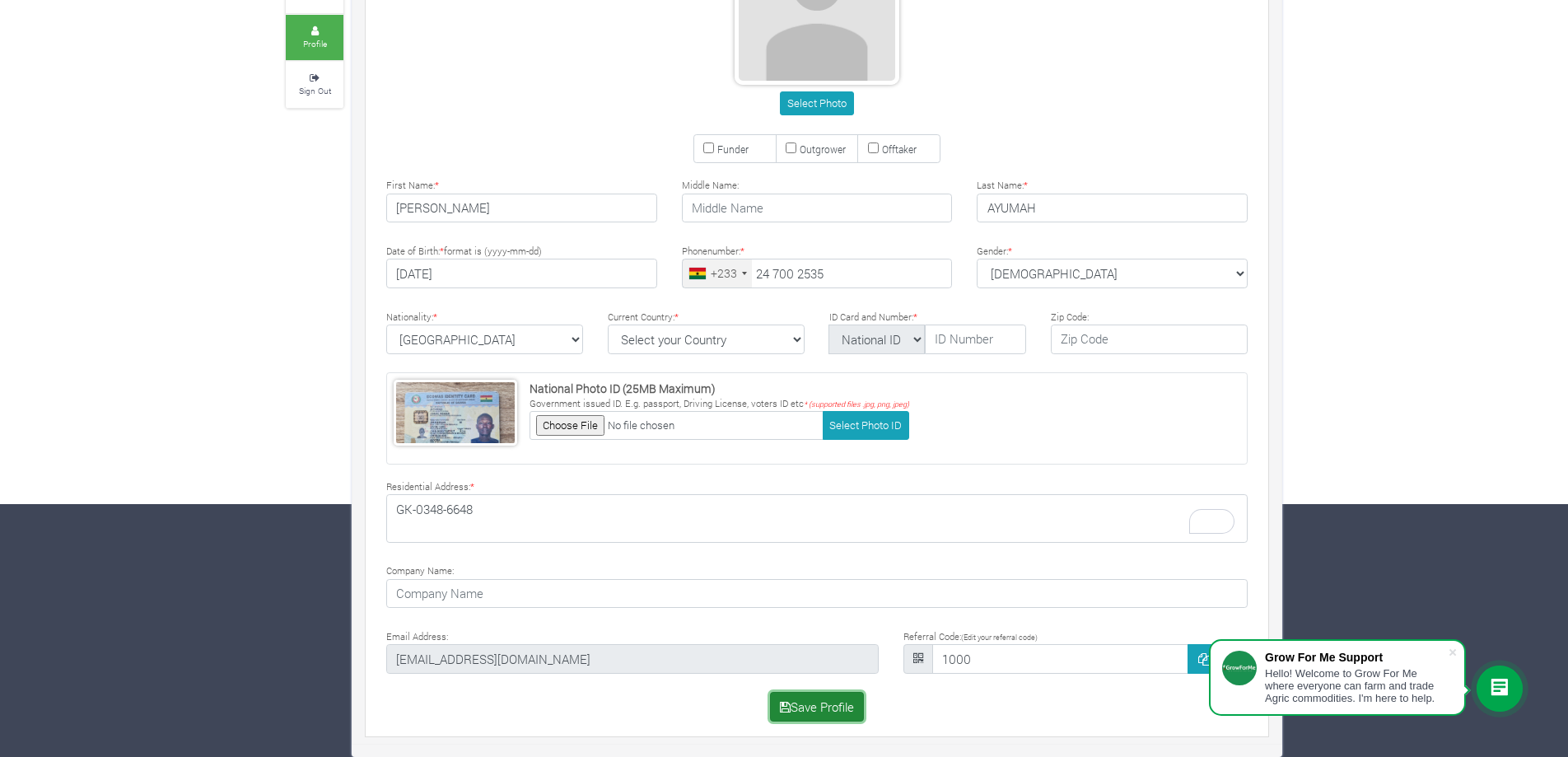
click at [815, 701] on button "Save Profile" at bounding box center [817, 706] width 94 height 30
click at [698, 342] on select "Select your Country [GEOGRAPHIC_DATA] [GEOGRAPHIC_DATA] [GEOGRAPHIC_DATA] [US_S…" at bounding box center [706, 339] width 197 height 30
select select "[GEOGRAPHIC_DATA]"
click at [608, 325] on select "Select your Country [GEOGRAPHIC_DATA] [GEOGRAPHIC_DATA] [GEOGRAPHIC_DATA] [US_S…" at bounding box center [706, 339] width 197 height 30
click at [797, 709] on button "Save Profile" at bounding box center [817, 706] width 94 height 30
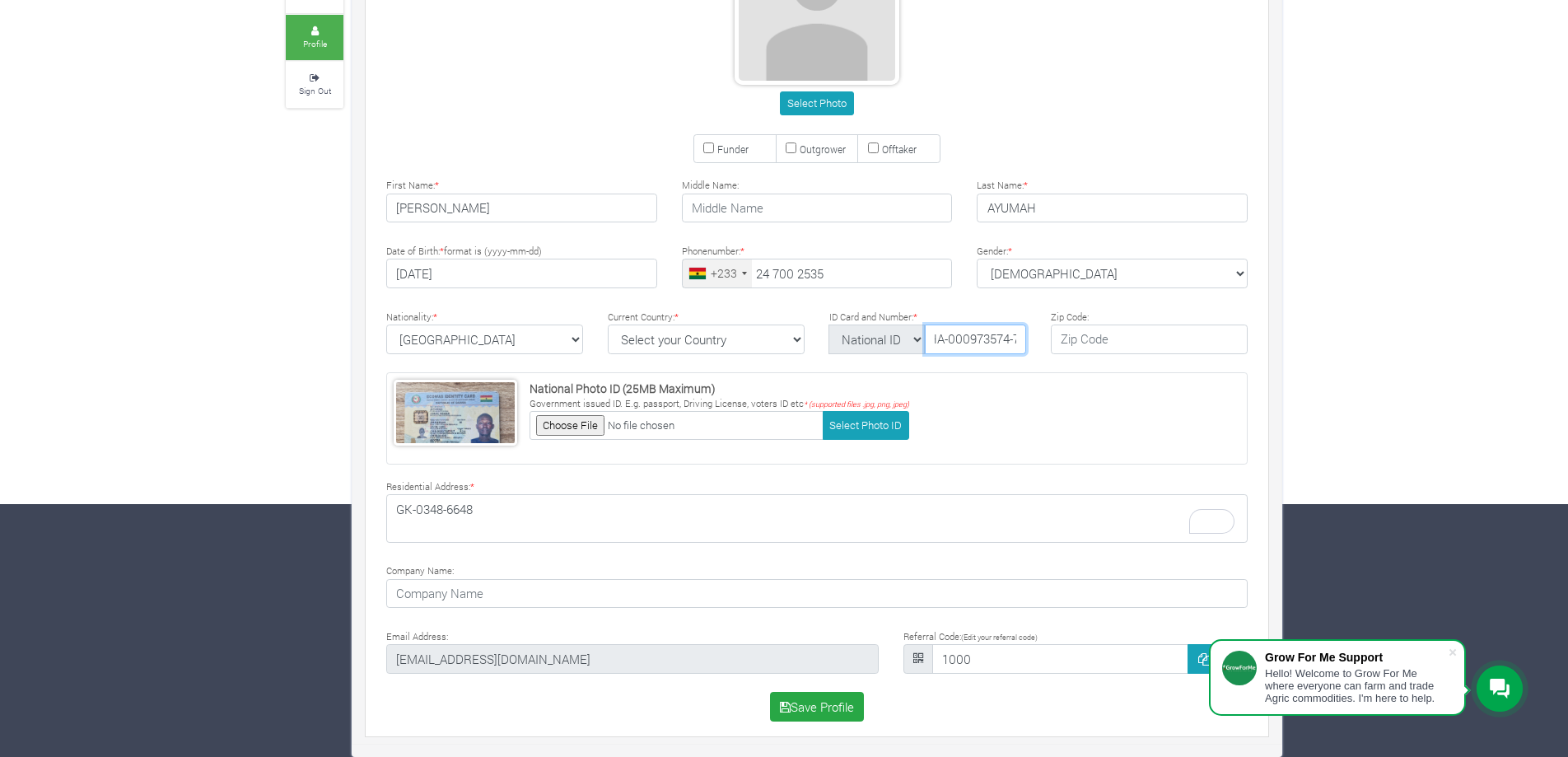
scroll to position [0, 21]
type input "GHA-000973574-7"
click at [863, 434] on button "Select Photo ID" at bounding box center [866, 426] width 87 height 29
click at [814, 709] on button "Save Profile" at bounding box center [817, 706] width 94 height 30
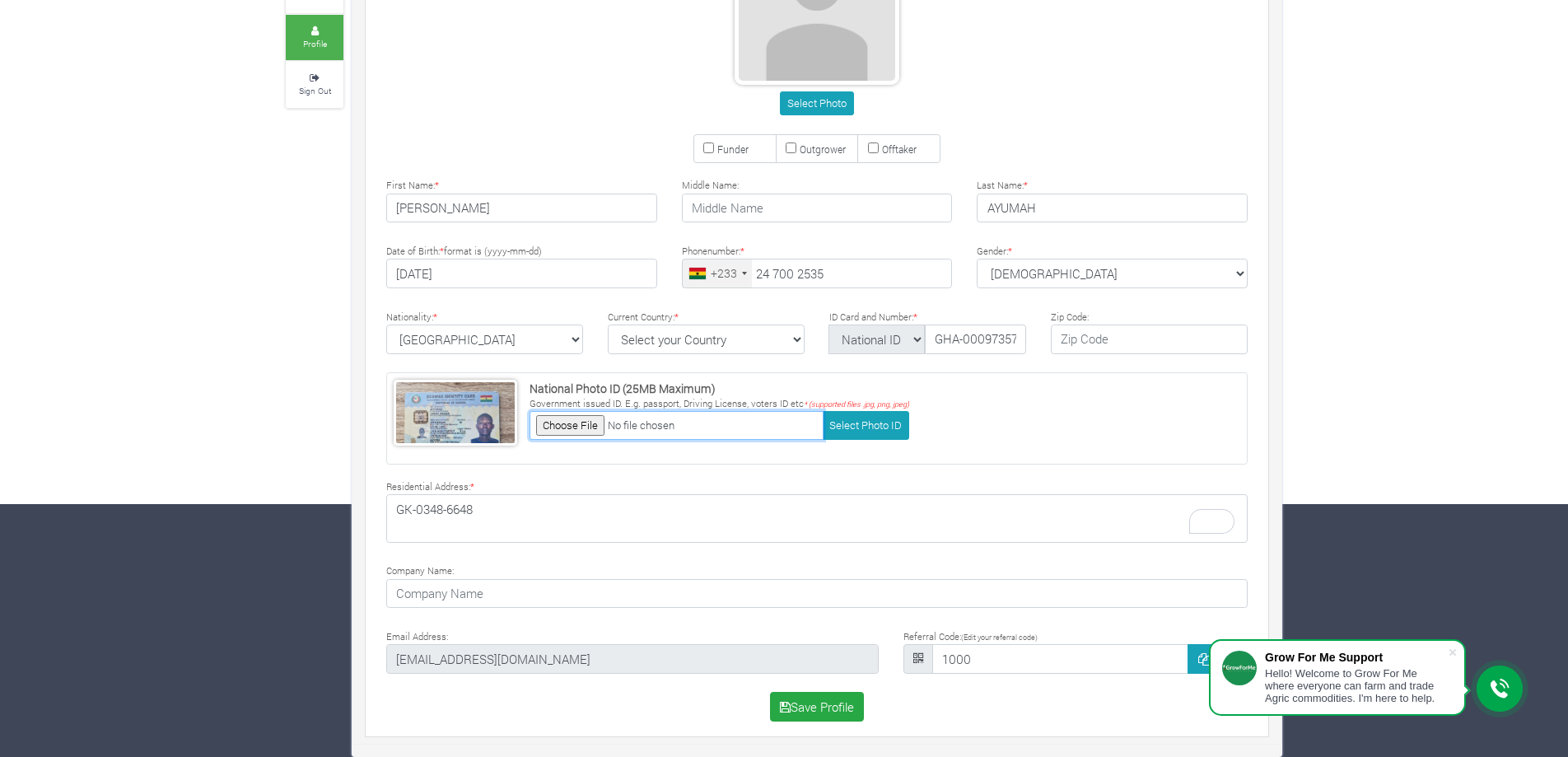
click at [566, 421] on input "file" at bounding box center [676, 426] width 294 height 29
type input "C:\fakepath\ID.jpg"
click at [802, 710] on button "Save Profile" at bounding box center [817, 706] width 94 height 30
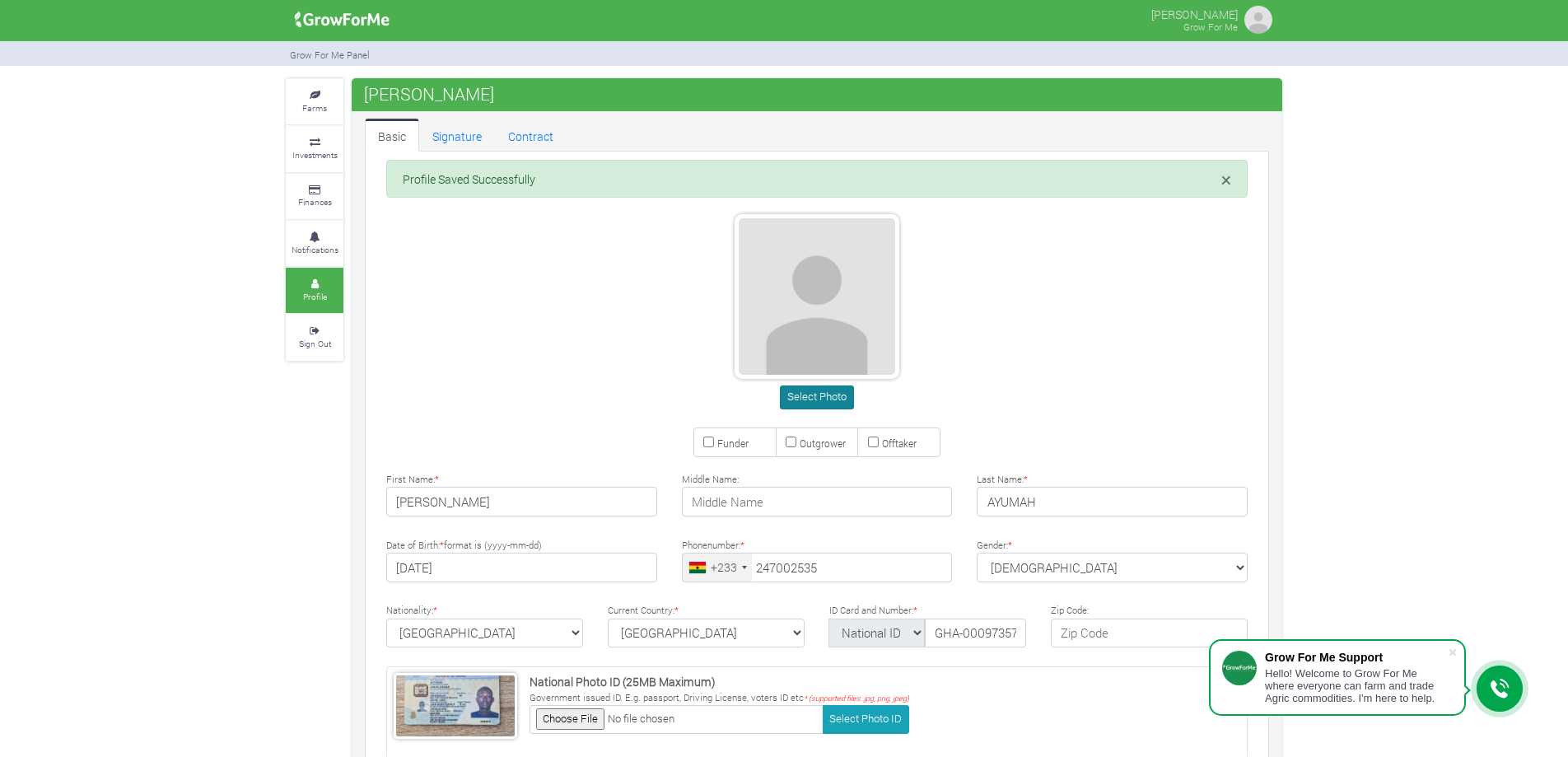
type input "24 700 2535"
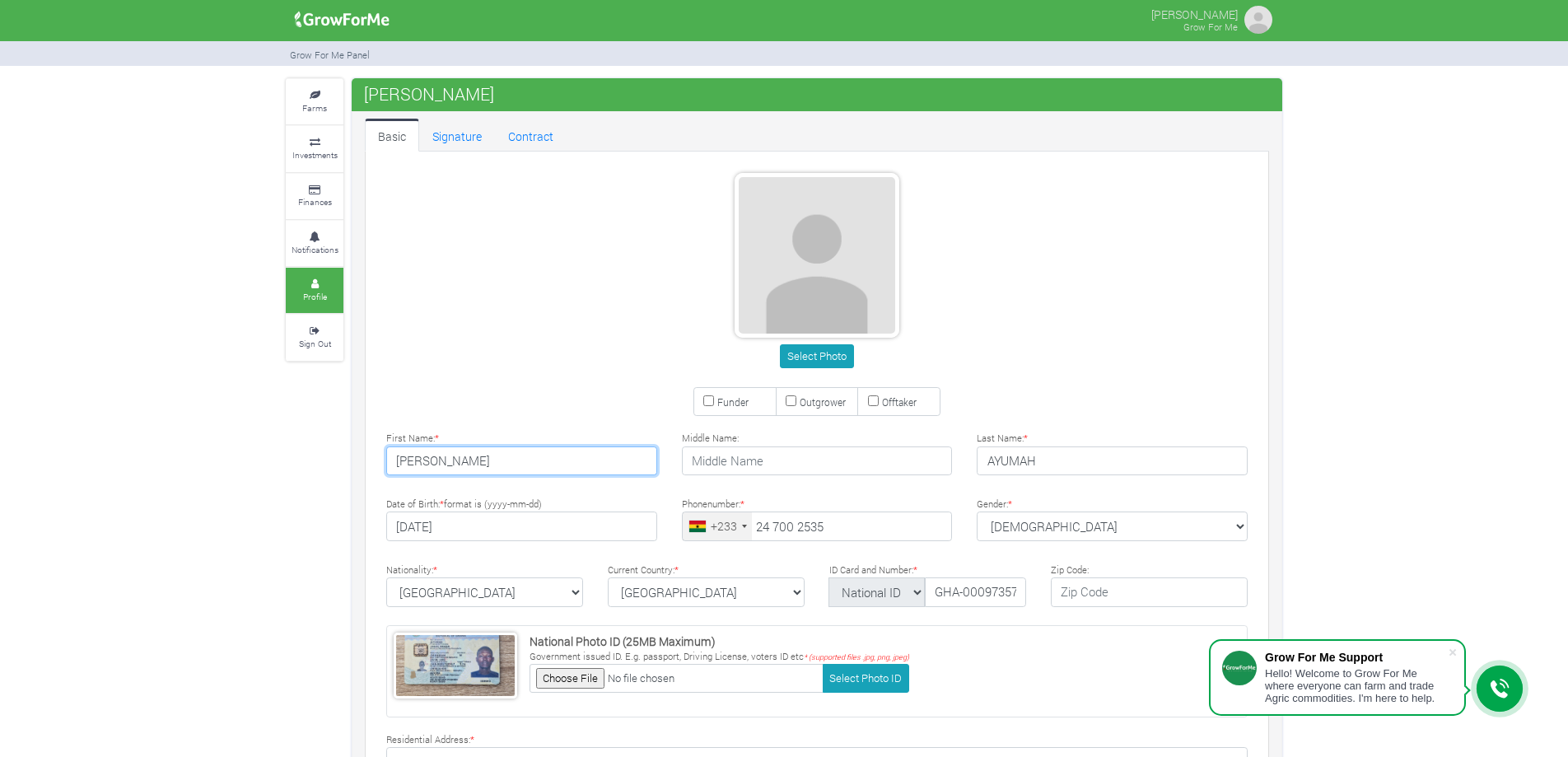
click at [465, 460] on input "[PERSON_NAME]" at bounding box center [522, 460] width 271 height 30
type input "[PERSON_NAME]"
click at [756, 455] on input "text" at bounding box center [817, 460] width 271 height 30
paste input "ABAAH"
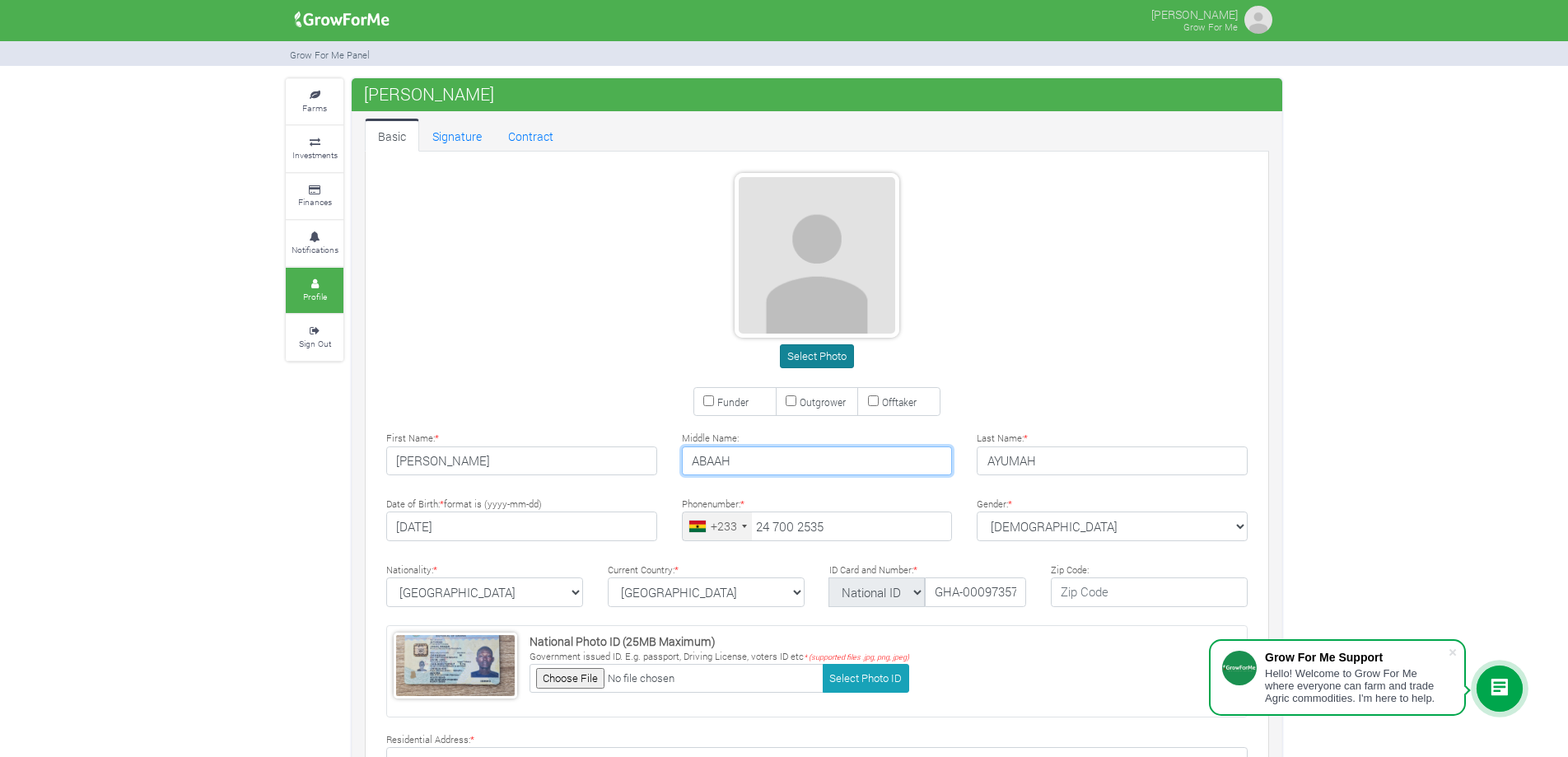
type input "ABAAH"
click at [807, 356] on button "Select Photo" at bounding box center [817, 356] width 73 height 24
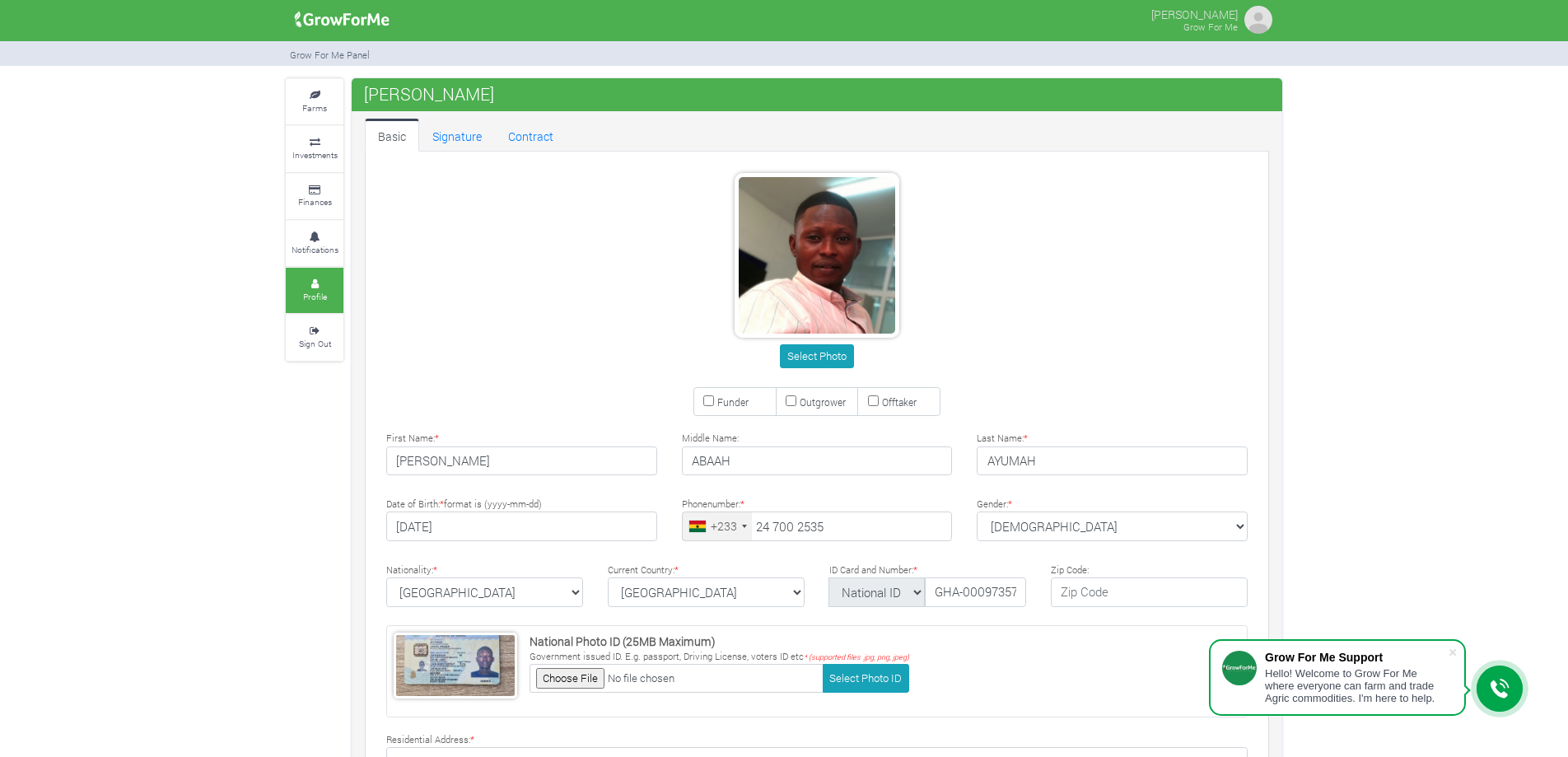
click at [709, 399] on input "Funder" at bounding box center [709, 400] width 11 height 11
checkbox input "true"
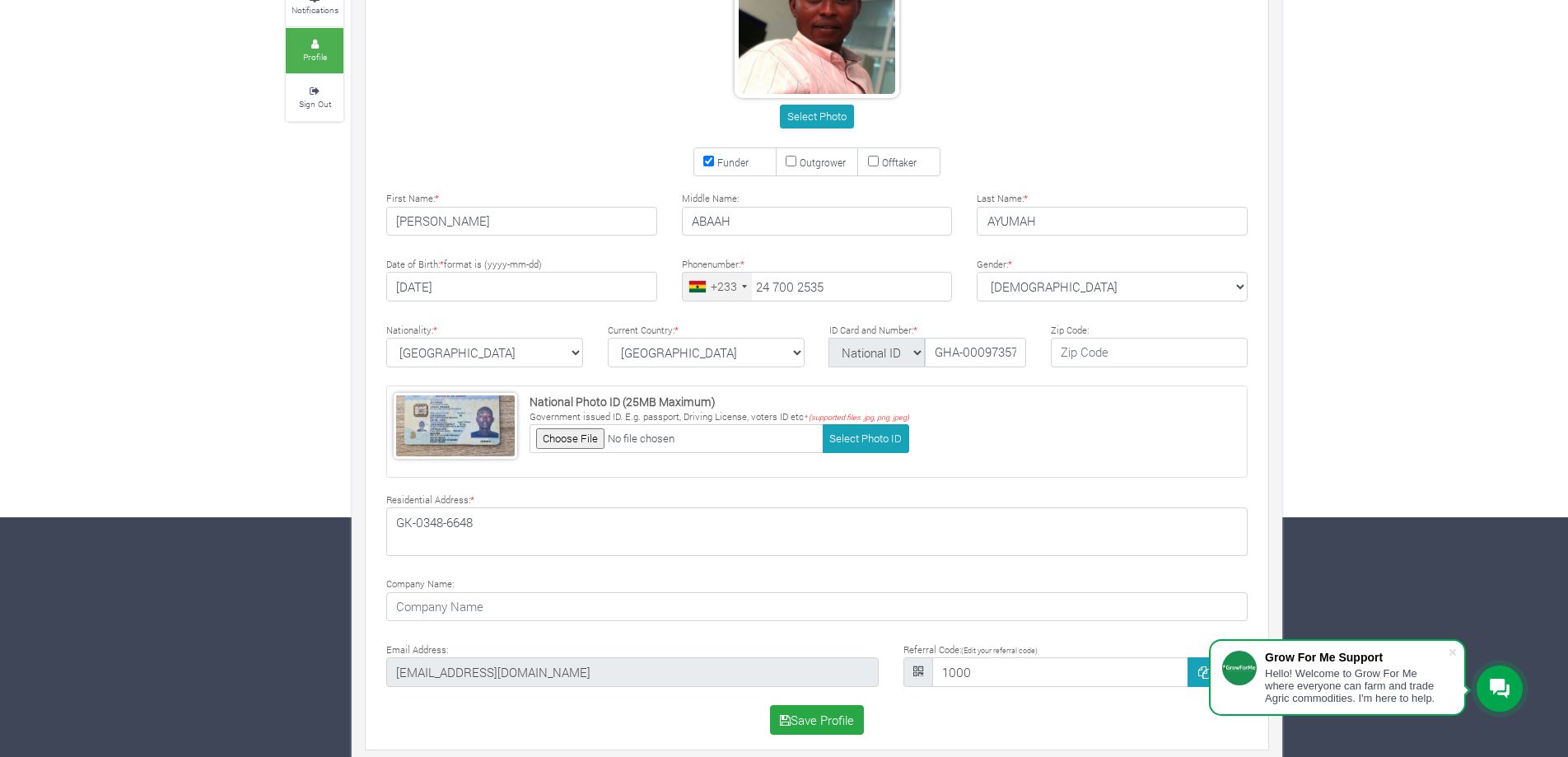
scroll to position [253, 0]
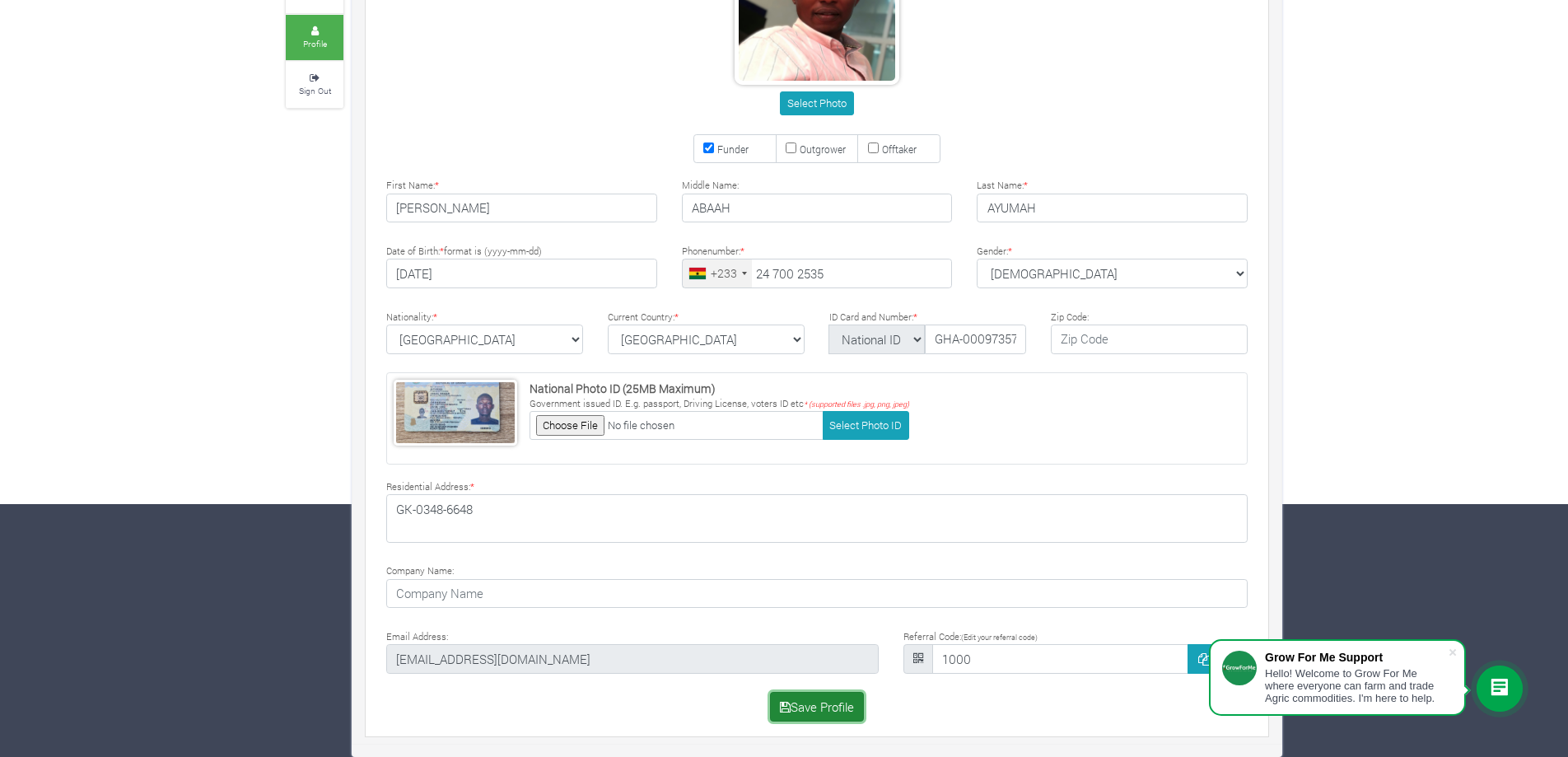
click at [811, 709] on button "Save Profile" at bounding box center [817, 706] width 94 height 30
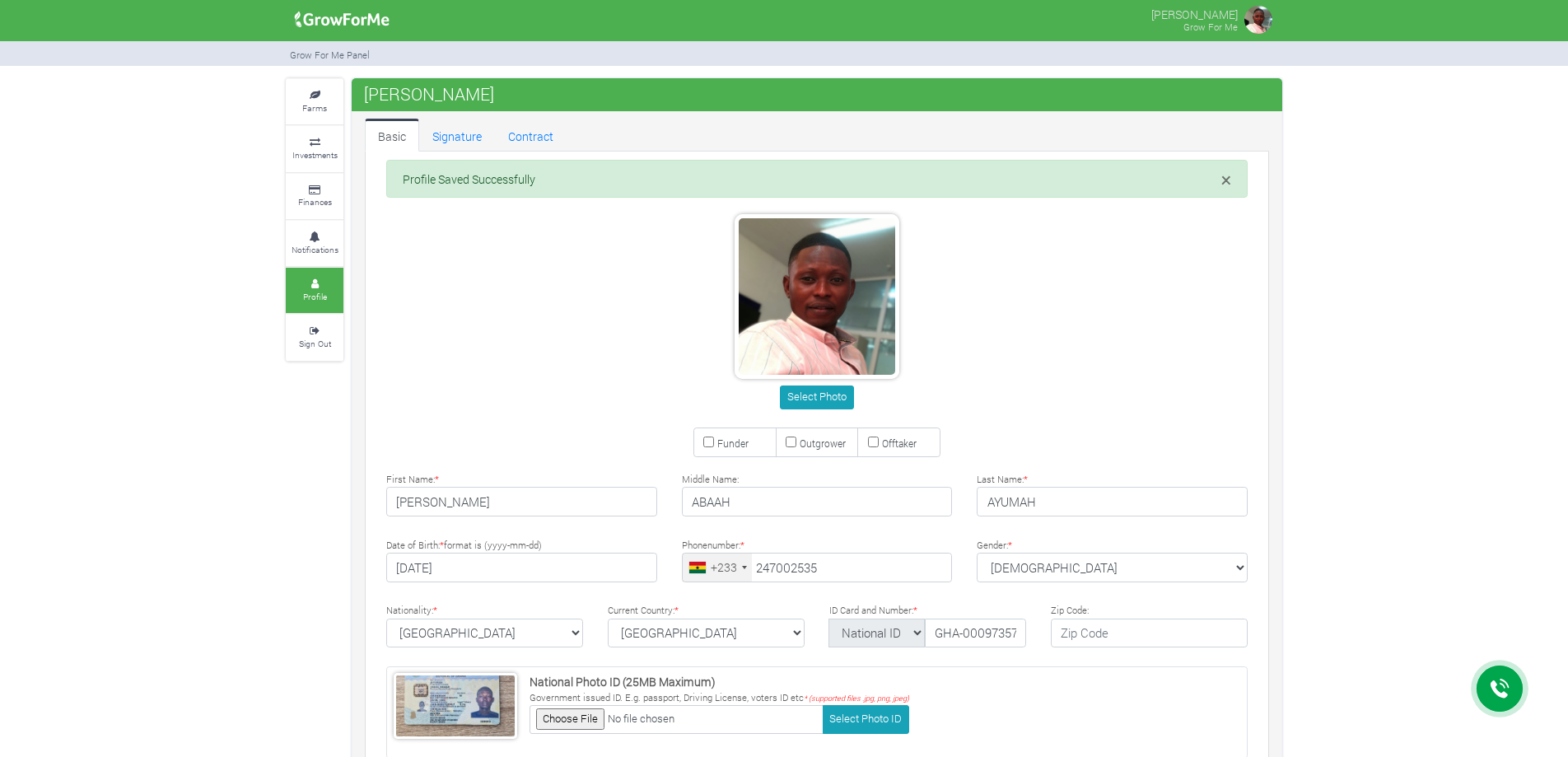
type input "24 700 2535"
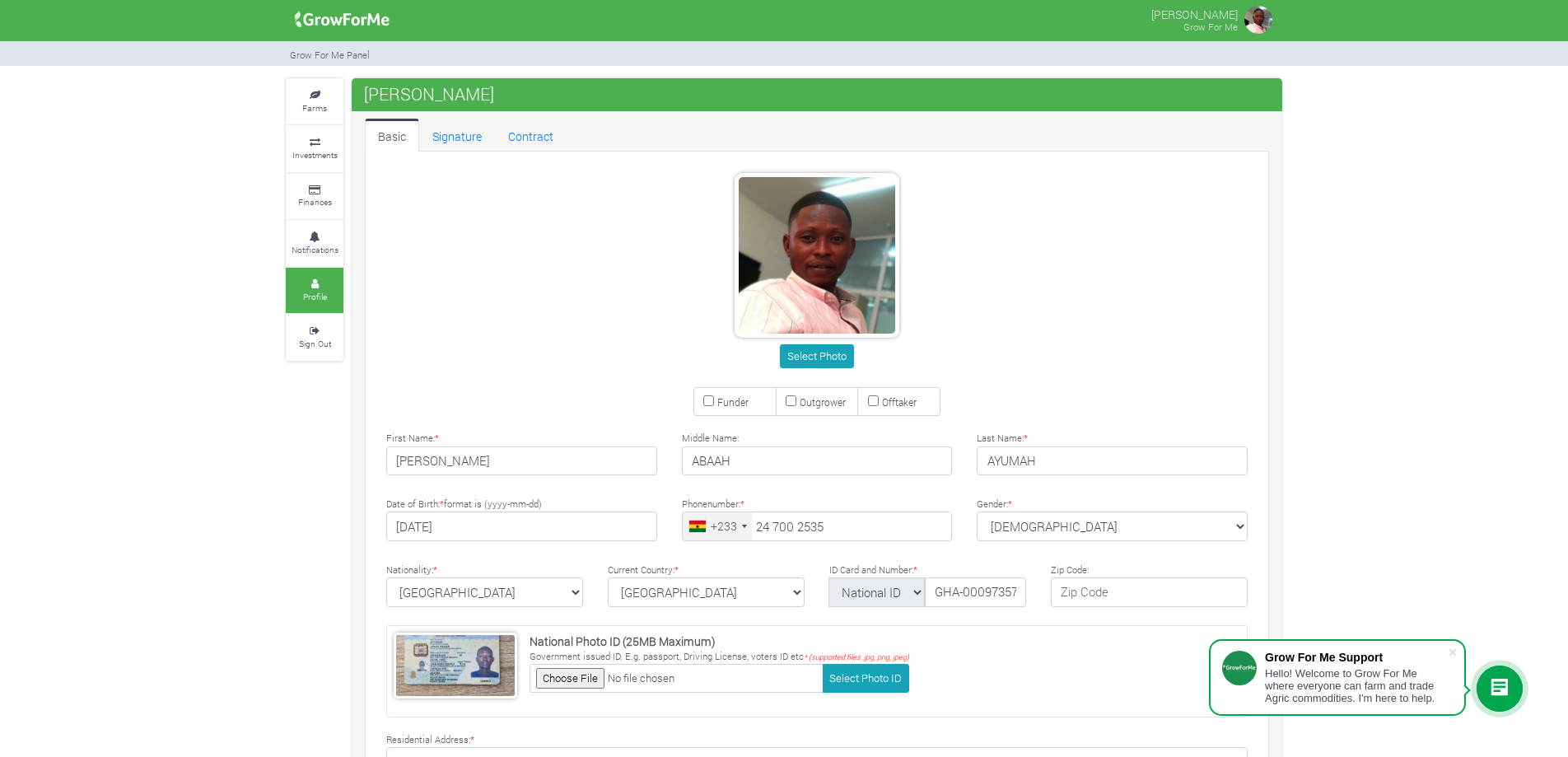
click at [1256, 14] on img at bounding box center [1259, 20] width 33 height 33
click at [301, 198] on small "Finances" at bounding box center [315, 202] width 34 height 12
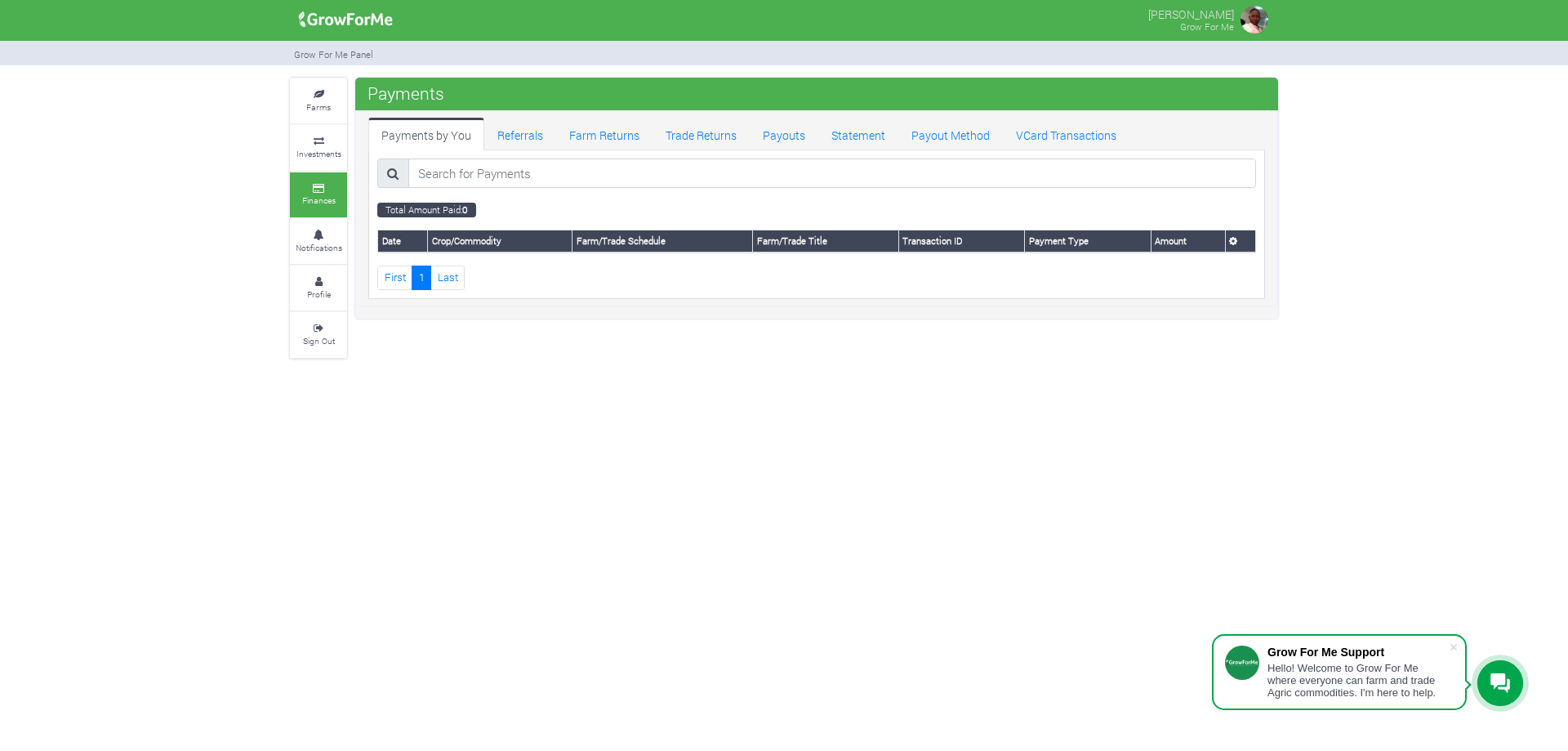
click at [363, 12] on img at bounding box center [345, 19] width 105 height 33
